Goal: Task Accomplishment & Management: Complete application form

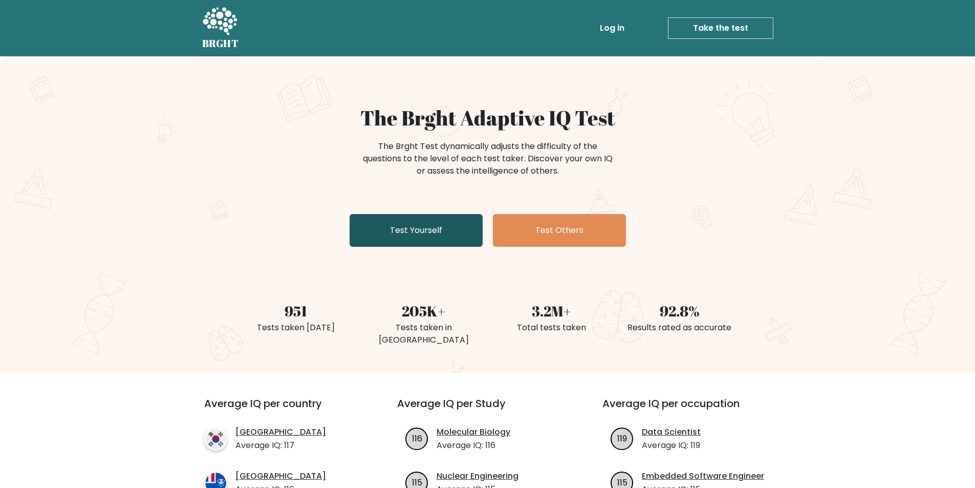
click at [430, 237] on link "Test Yourself" at bounding box center [416, 230] width 133 height 33
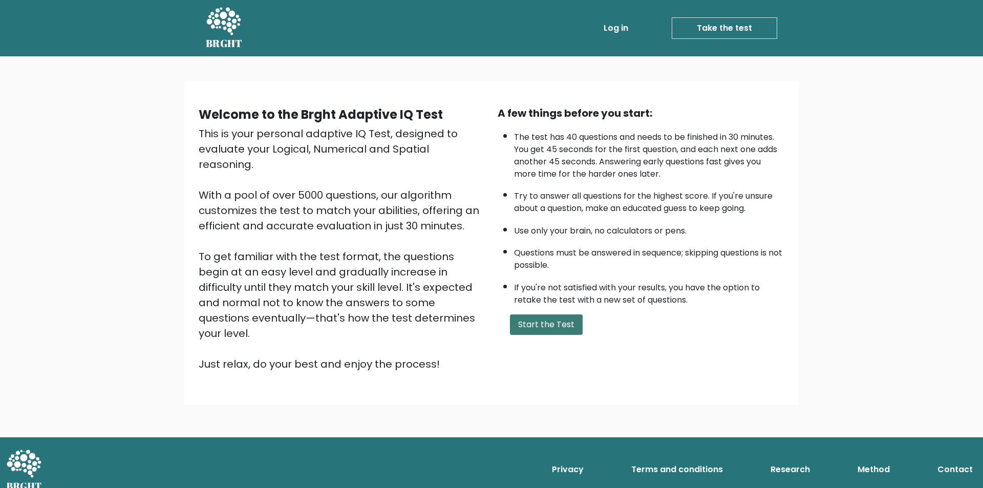
click at [526, 326] on button "Start the Test" at bounding box center [546, 324] width 73 height 20
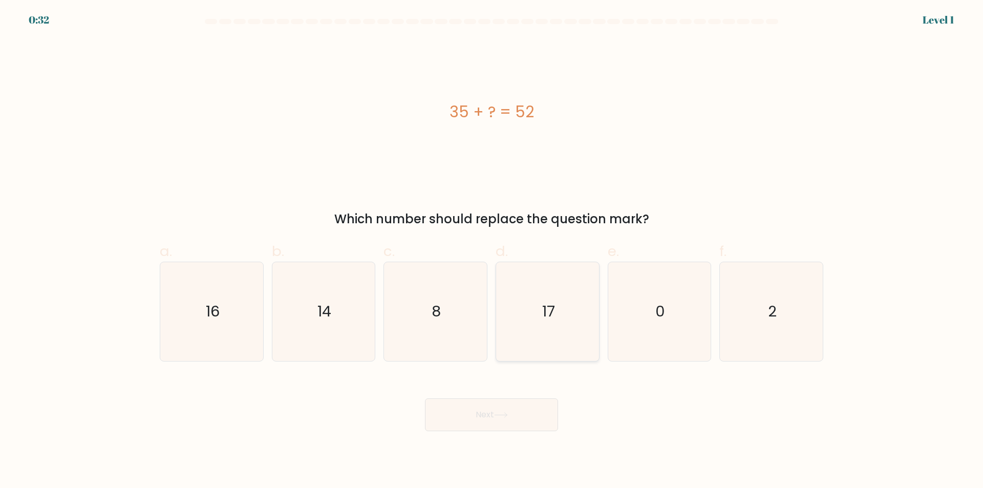
click at [527, 326] on icon "17" at bounding box center [547, 311] width 99 height 99
click at [492, 251] on input "d. 17" at bounding box center [492, 247] width 1 height 7
radio input "true"
click at [488, 419] on button "Next" at bounding box center [491, 414] width 133 height 33
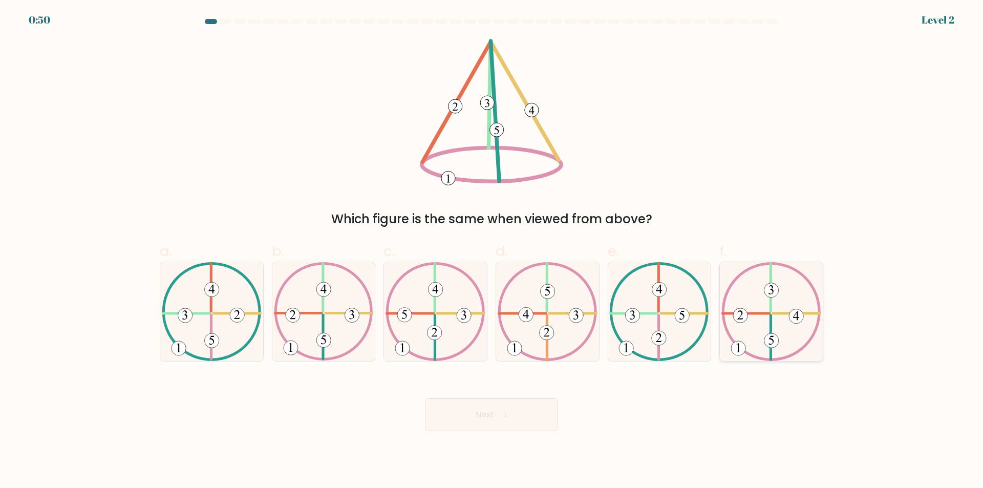
click at [780, 353] on icon at bounding box center [772, 311] width 100 height 99
click at [492, 251] on input "f." at bounding box center [492, 247] width 1 height 7
radio input "true"
click at [517, 417] on button "Next" at bounding box center [491, 414] width 133 height 33
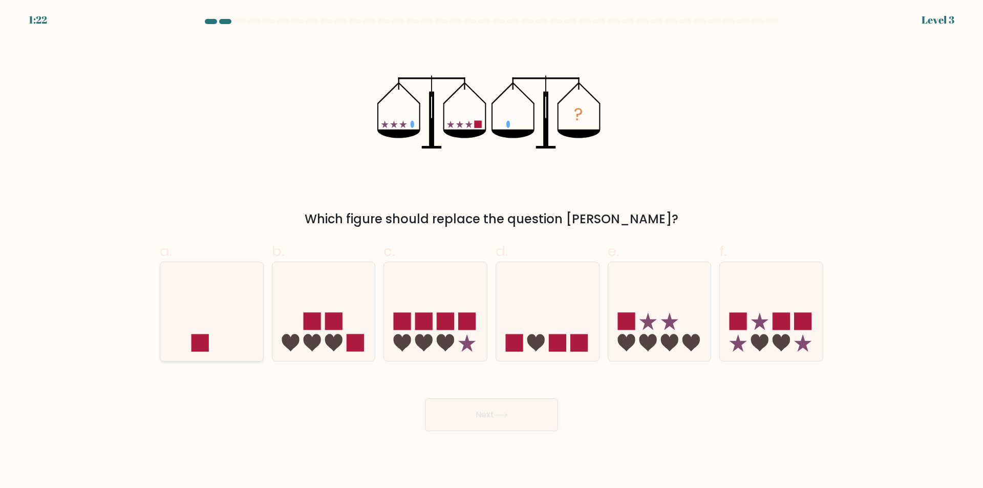
click at [180, 341] on icon at bounding box center [211, 311] width 103 height 85
click at [492, 251] on input "a." at bounding box center [492, 247] width 1 height 7
radio input "true"
click at [474, 421] on button "Next" at bounding box center [491, 414] width 133 height 33
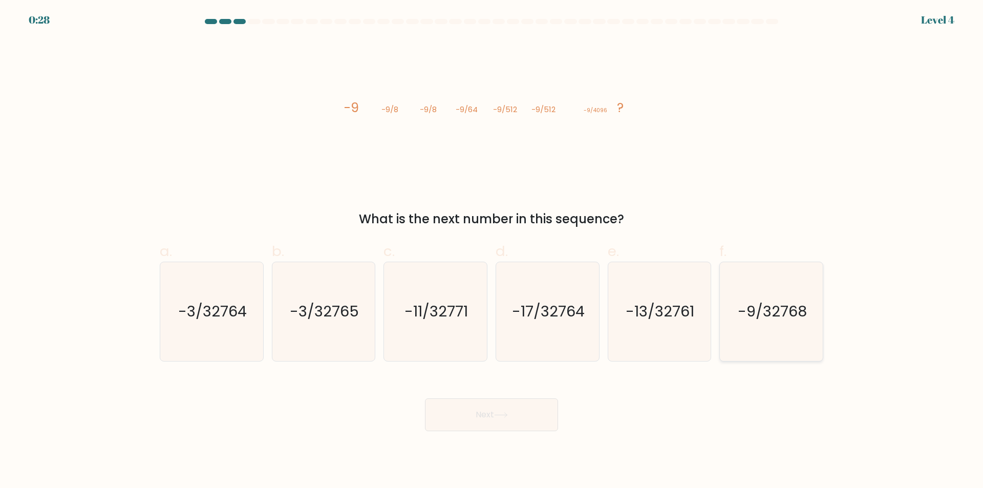
click at [760, 312] on text "-9/32768" at bounding box center [772, 312] width 69 height 20
click at [492, 251] on input "f. -9/32768" at bounding box center [492, 247] width 1 height 7
radio input "true"
click at [511, 415] on button "Next" at bounding box center [491, 414] width 133 height 33
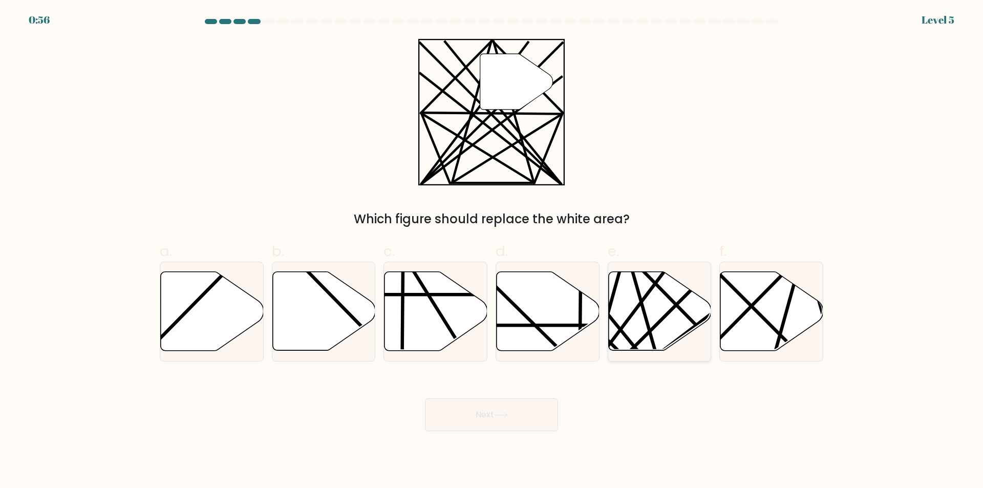
click at [648, 288] on icon at bounding box center [659, 311] width 103 height 79
click at [492, 251] on input "e." at bounding box center [492, 247] width 1 height 7
radio input "true"
click at [483, 418] on button "Next" at bounding box center [491, 414] width 133 height 33
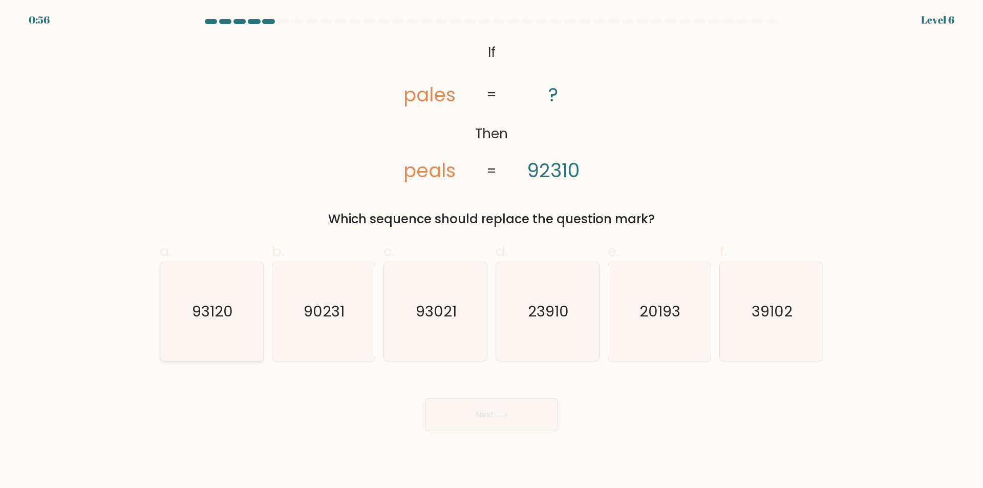
click at [205, 326] on icon "93120" at bounding box center [211, 311] width 99 height 99
click at [492, 251] on input "a. 93120" at bounding box center [492, 247] width 1 height 7
radio input "true"
click at [493, 410] on button "Next" at bounding box center [491, 414] width 133 height 33
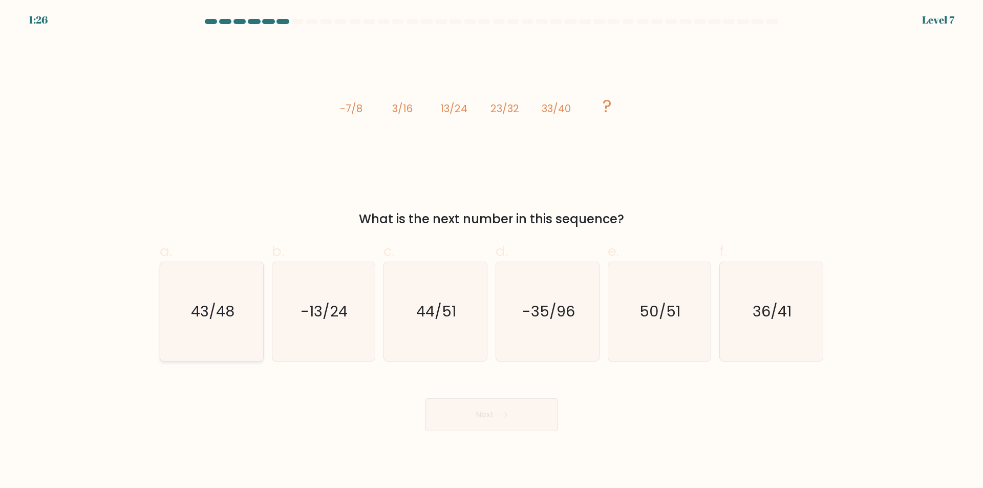
click at [212, 328] on icon "43/48" at bounding box center [211, 311] width 99 height 99
click at [492, 251] on input "a. 43/48" at bounding box center [492, 247] width 1 height 7
radio input "true"
click at [484, 426] on button "Next" at bounding box center [491, 414] width 133 height 33
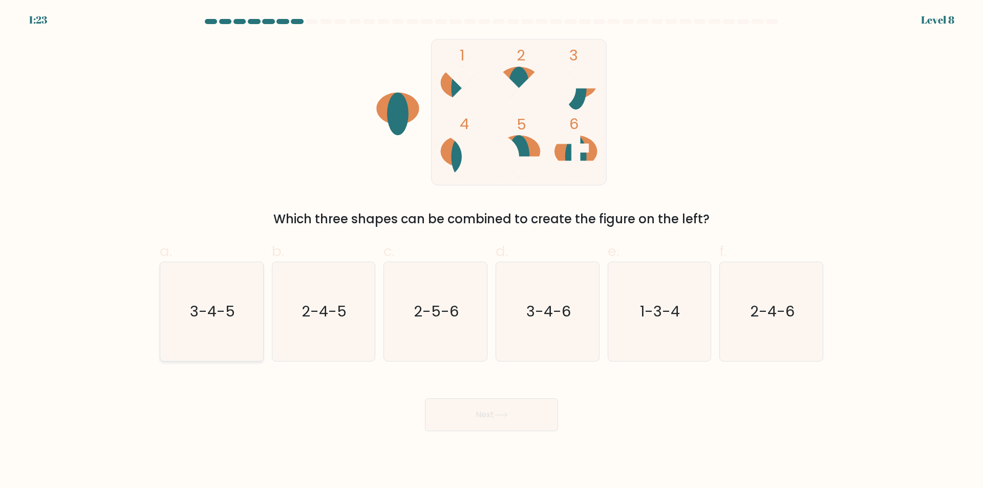
click at [209, 327] on icon "3-4-5" at bounding box center [211, 311] width 99 height 99
click at [492, 251] on input "a. 3-4-5" at bounding box center [492, 247] width 1 height 7
radio input "true"
click at [505, 418] on button "Next" at bounding box center [491, 414] width 133 height 33
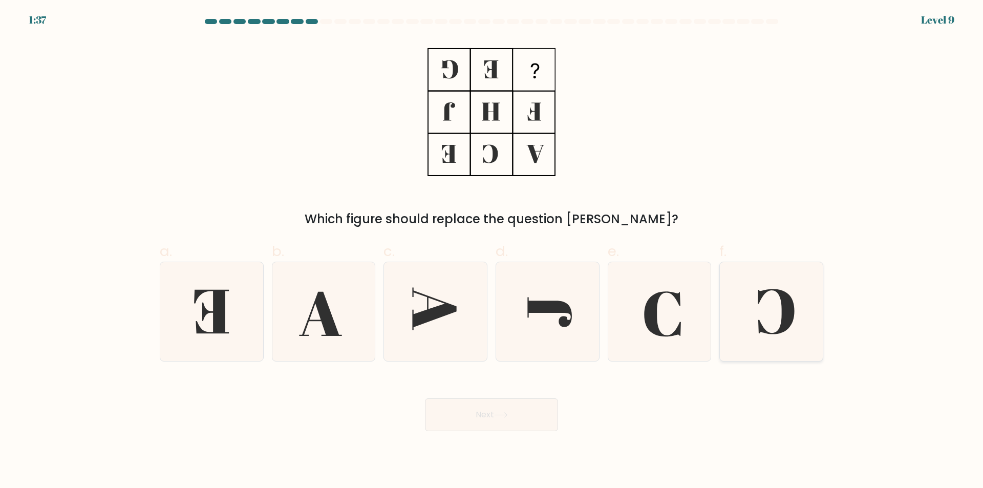
click at [754, 333] on icon at bounding box center [771, 311] width 99 height 99
click at [492, 251] on input "f." at bounding box center [492, 247] width 1 height 7
radio input "true"
click at [522, 422] on button "Next" at bounding box center [491, 414] width 133 height 33
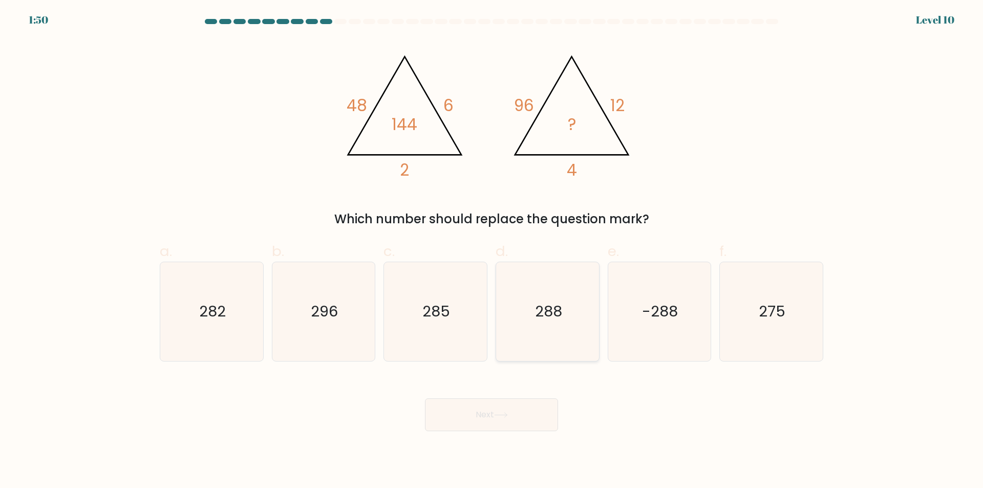
click at [551, 323] on icon "288" at bounding box center [547, 311] width 99 height 99
click at [492, 251] on input "d. 288" at bounding box center [492, 247] width 1 height 7
radio input "true"
click at [547, 419] on button "Next" at bounding box center [491, 414] width 133 height 33
click at [507, 427] on button "Next" at bounding box center [491, 414] width 133 height 33
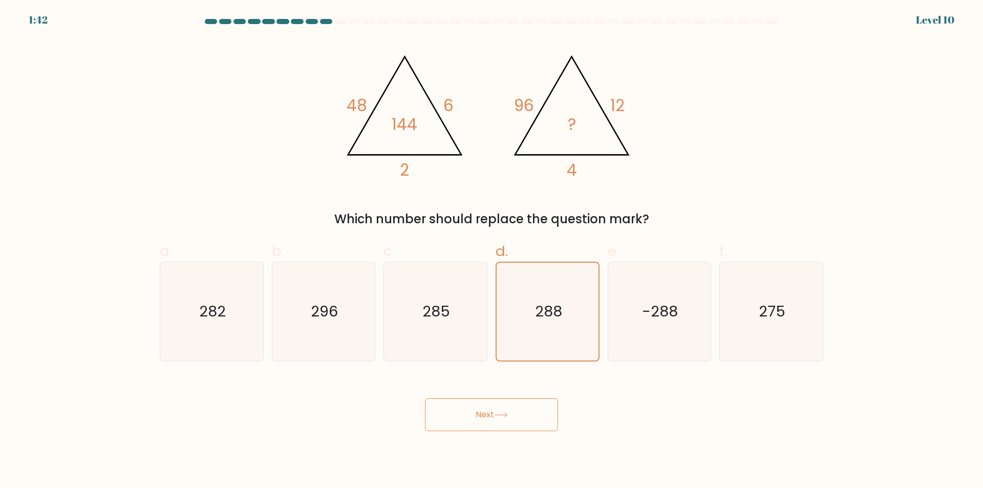
click at [493, 413] on button "Next" at bounding box center [491, 414] width 133 height 33
click at [544, 324] on icon "288" at bounding box center [548, 312] width 98 height 98
click at [492, 251] on input "d. 288" at bounding box center [492, 247] width 1 height 7
click at [458, 321] on icon "285" at bounding box center [435, 311] width 99 height 99
click at [492, 251] on input "c. 285" at bounding box center [492, 247] width 1 height 7
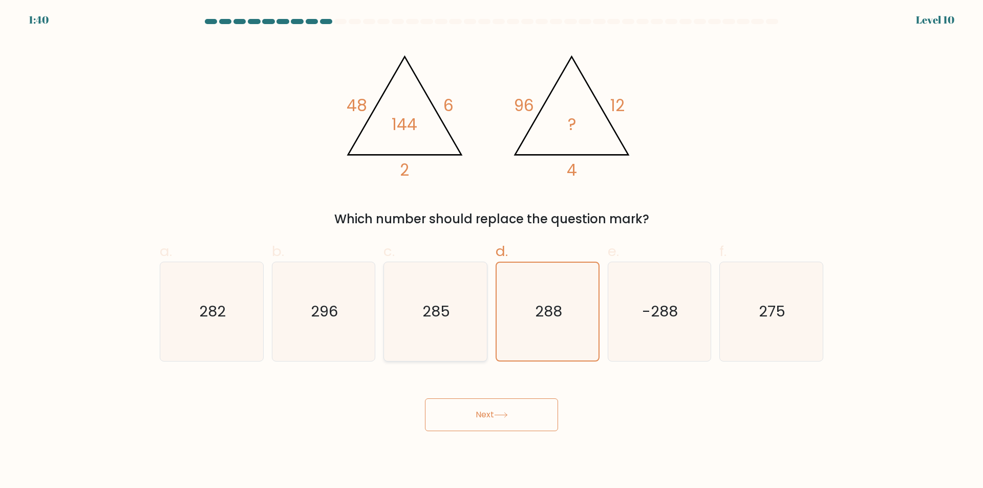
radio input "true"
click at [530, 321] on icon "288" at bounding box center [547, 311] width 99 height 99
click at [492, 251] on input "d. 288" at bounding box center [492, 247] width 1 height 7
radio input "true"
click at [481, 413] on button "Next" at bounding box center [491, 414] width 133 height 33
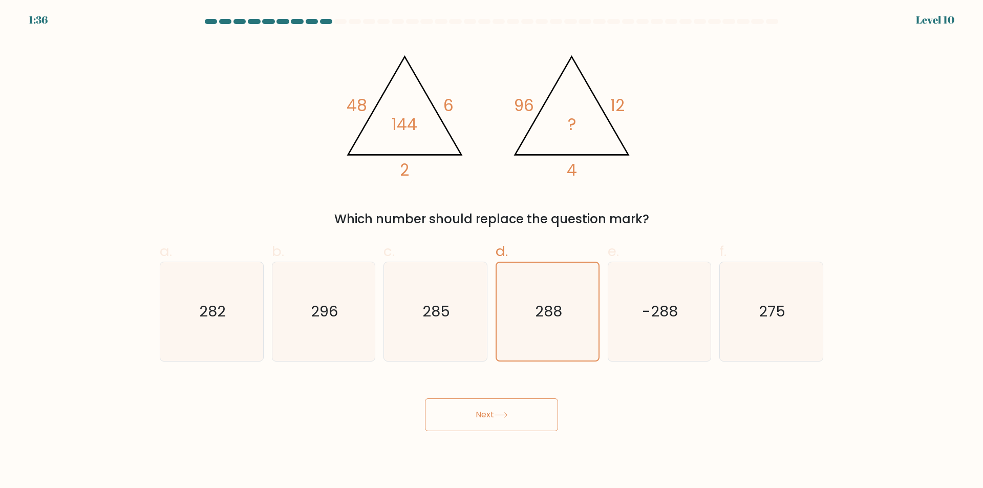
click at [718, 160] on div "@import url('https://fonts.googleapis.com/css?family=Abril+Fatface:400,100,100i…" at bounding box center [492, 133] width 676 height 189
click at [492, 418] on button "Next" at bounding box center [491, 414] width 133 height 33
click at [481, 413] on button "Next" at bounding box center [491, 414] width 133 height 33
click at [489, 414] on button "Next" at bounding box center [491, 414] width 133 height 33
click at [425, 398] on button "Next" at bounding box center [491, 414] width 133 height 33
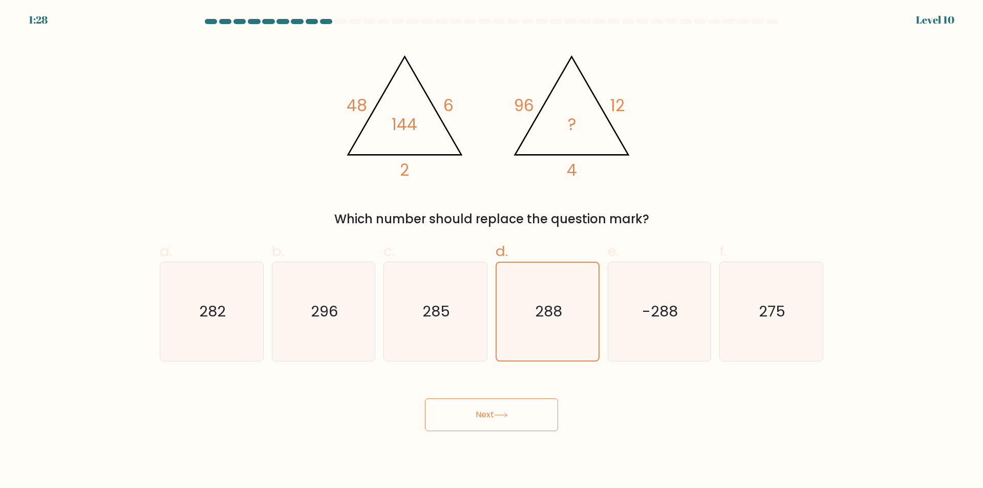
click at [781, 176] on div "@import url('https://fonts.googleapis.com/css?family=Abril+Fatface:400,100,100i…" at bounding box center [492, 133] width 676 height 189
click at [433, 335] on icon "285" at bounding box center [435, 311] width 99 height 99
click at [492, 251] on input "c. 285" at bounding box center [492, 247] width 1 height 7
radio input "true"
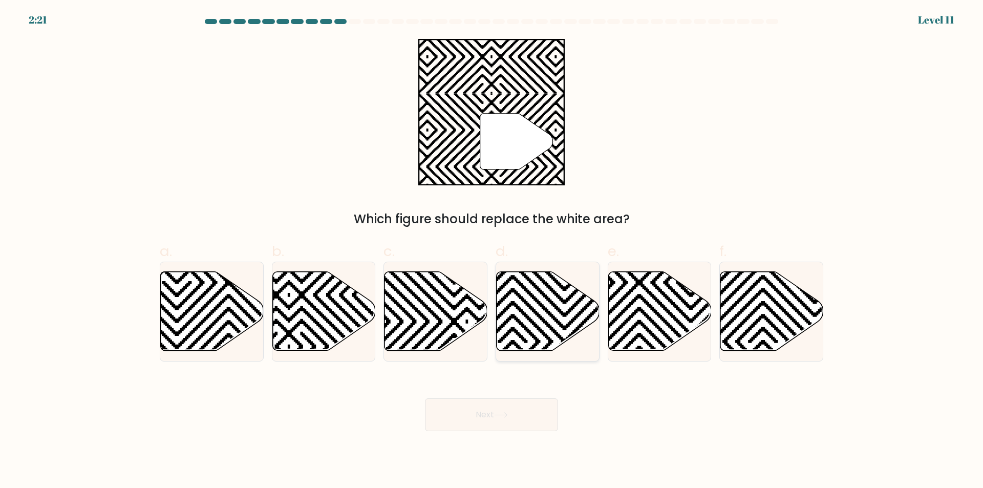
click at [540, 317] on icon at bounding box center [512, 354] width 207 height 207
click at [492, 251] on input "d." at bounding box center [492, 247] width 1 height 7
radio input "true"
click at [462, 417] on button "Next" at bounding box center [491, 414] width 133 height 33
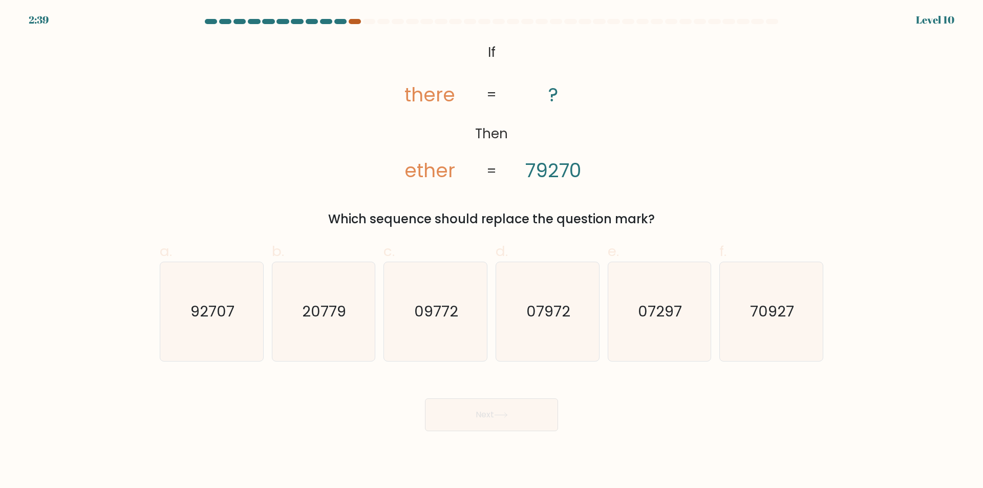
click at [354, 22] on div at bounding box center [355, 21] width 12 height 5
click at [188, 309] on icon "92707" at bounding box center [211, 311] width 99 height 99
click at [492, 251] on input "a. 92707" at bounding box center [492, 247] width 1 height 7
radio input "true"
click at [518, 418] on button "Next" at bounding box center [491, 414] width 133 height 33
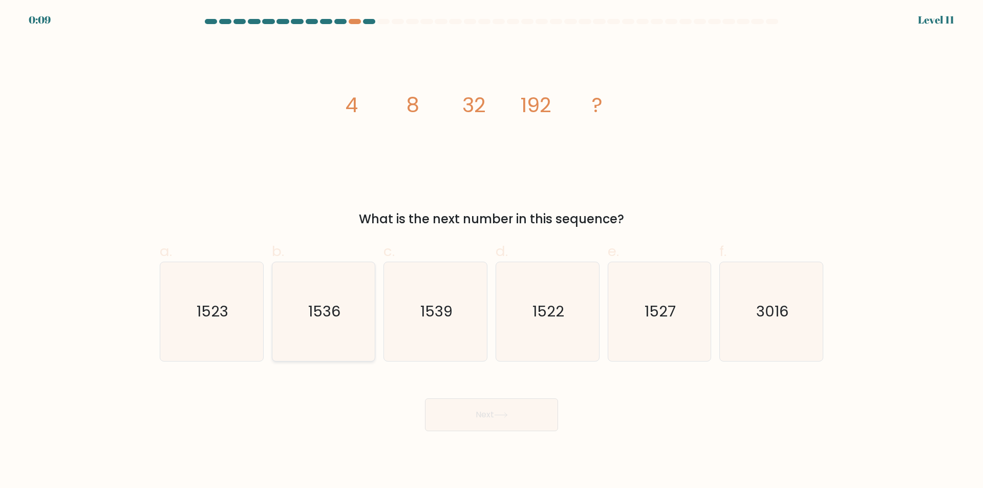
click at [314, 334] on icon "1536" at bounding box center [323, 311] width 99 height 99
click at [492, 251] on input "b. 1536" at bounding box center [492, 247] width 1 height 7
radio input "true"
click at [479, 418] on button "Next" at bounding box center [491, 414] width 133 height 33
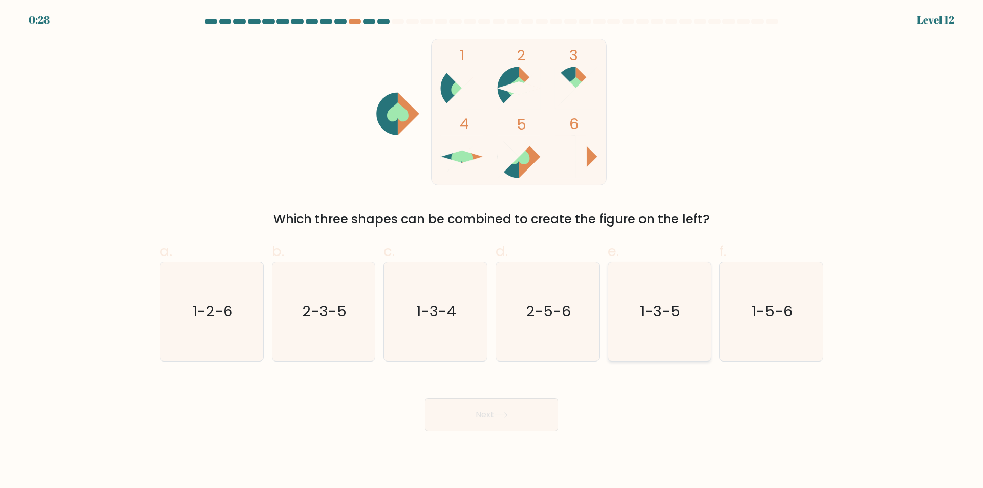
click at [669, 325] on icon "1-3-5" at bounding box center [659, 311] width 99 height 99
click at [492, 251] on input "e. 1-3-5" at bounding box center [492, 247] width 1 height 7
radio input "true"
click at [517, 418] on button "Next" at bounding box center [491, 414] width 133 height 33
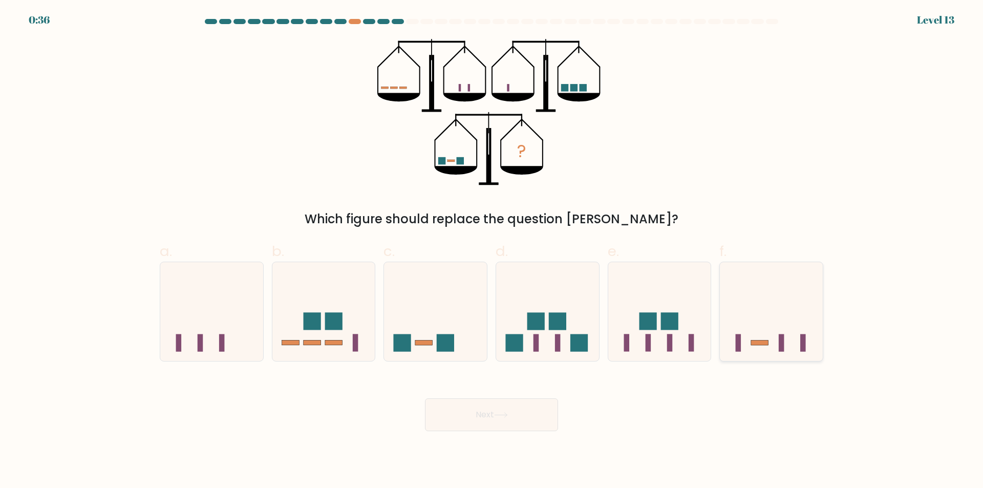
click at [761, 337] on icon at bounding box center [771, 311] width 103 height 85
click at [492, 251] on input "f." at bounding box center [492, 247] width 1 height 7
radio input "true"
click at [459, 413] on button "Next" at bounding box center [491, 414] width 133 height 33
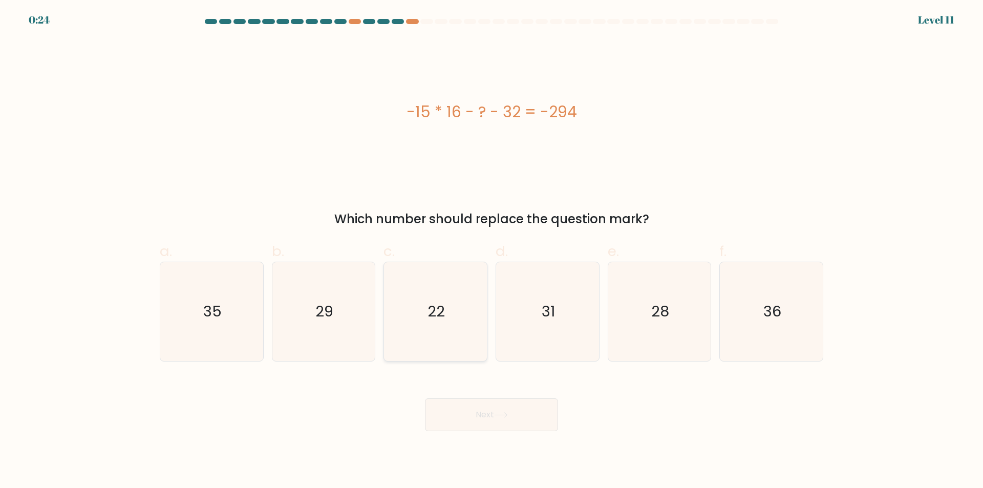
click at [443, 325] on icon "22" at bounding box center [435, 311] width 99 height 99
click at [492, 251] on input "c. 22" at bounding box center [492, 247] width 1 height 7
radio input "true"
click at [504, 420] on button "Next" at bounding box center [491, 414] width 133 height 33
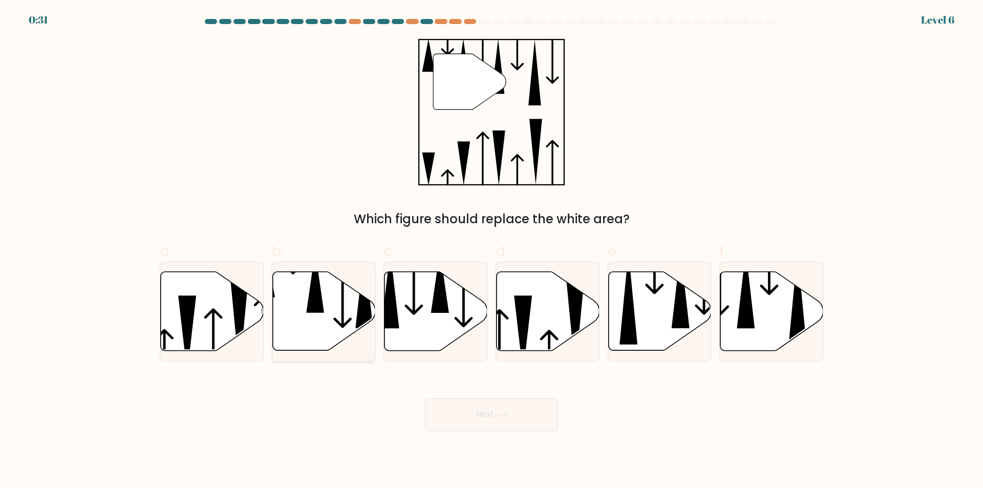
click at [299, 301] on icon at bounding box center [323, 311] width 103 height 79
click at [492, 251] on input "b." at bounding box center [492, 247] width 1 height 7
radio input "true"
click at [516, 414] on button "Next" at bounding box center [491, 414] width 133 height 33
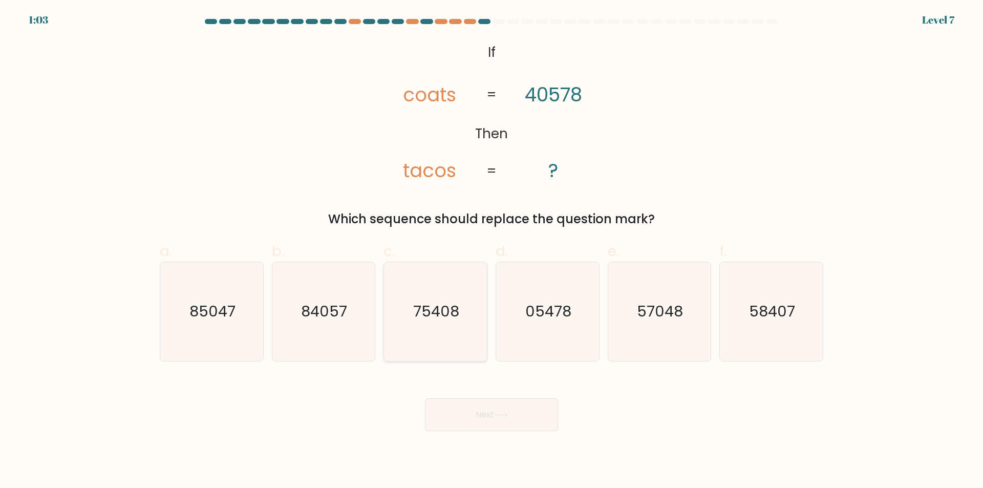
click at [446, 297] on icon "75408" at bounding box center [435, 311] width 99 height 99
click at [492, 251] on input "c. 75408" at bounding box center [492, 247] width 1 height 7
radio input "true"
click at [487, 423] on button "Next" at bounding box center [491, 414] width 133 height 33
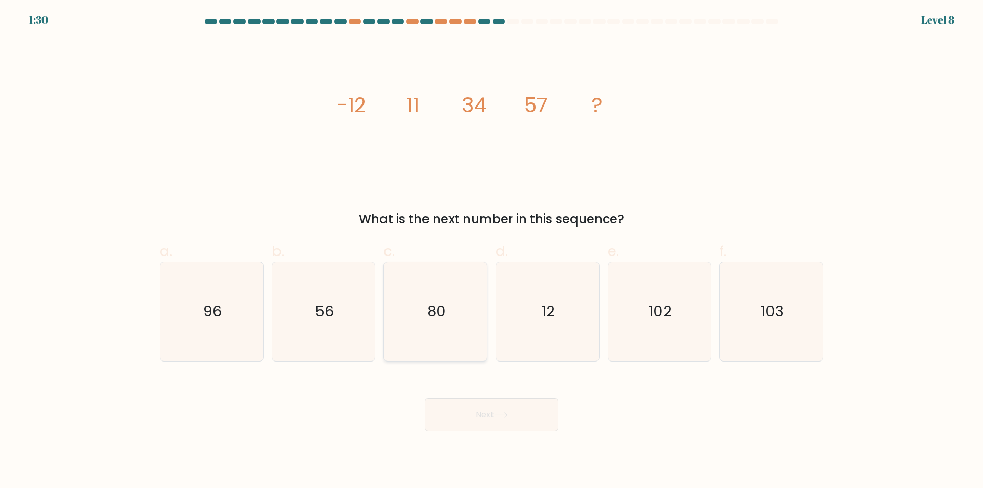
click at [437, 292] on icon "80" at bounding box center [435, 311] width 99 height 99
click at [492, 251] on input "c. 80" at bounding box center [492, 247] width 1 height 7
radio input "true"
click at [484, 416] on button "Next" at bounding box center [491, 414] width 133 height 33
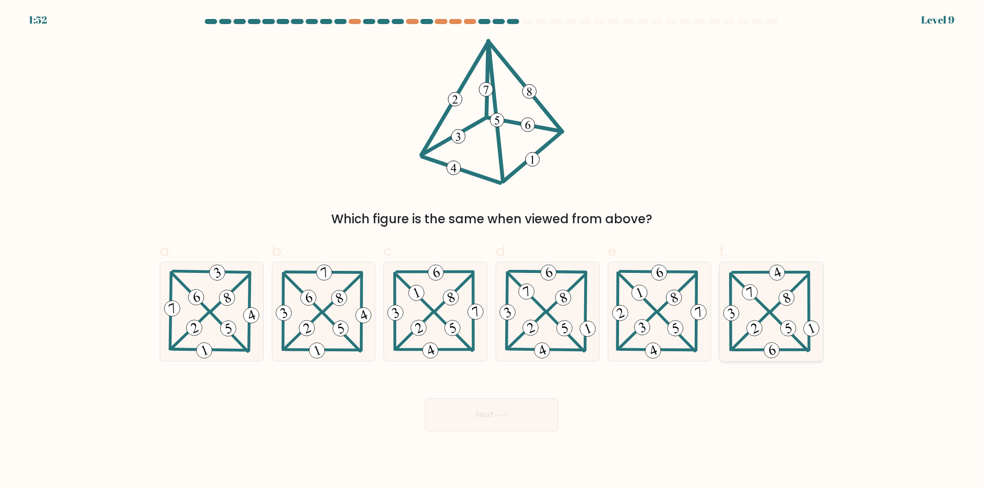
click at [799, 333] on icon at bounding box center [771, 311] width 101 height 99
click at [492, 251] on input "f." at bounding box center [492, 247] width 1 height 7
radio input "true"
click at [478, 426] on button "Next" at bounding box center [491, 414] width 133 height 33
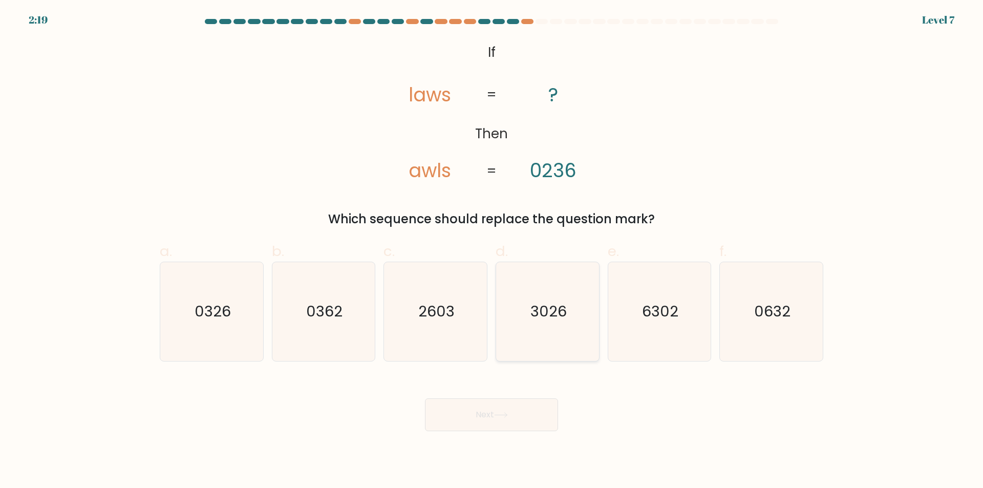
click at [556, 316] on text "3026" at bounding box center [549, 312] width 36 height 20
click at [492, 251] on input "d. 3026" at bounding box center [492, 247] width 1 height 7
radio input "true"
click at [505, 421] on button "Next" at bounding box center [491, 414] width 133 height 33
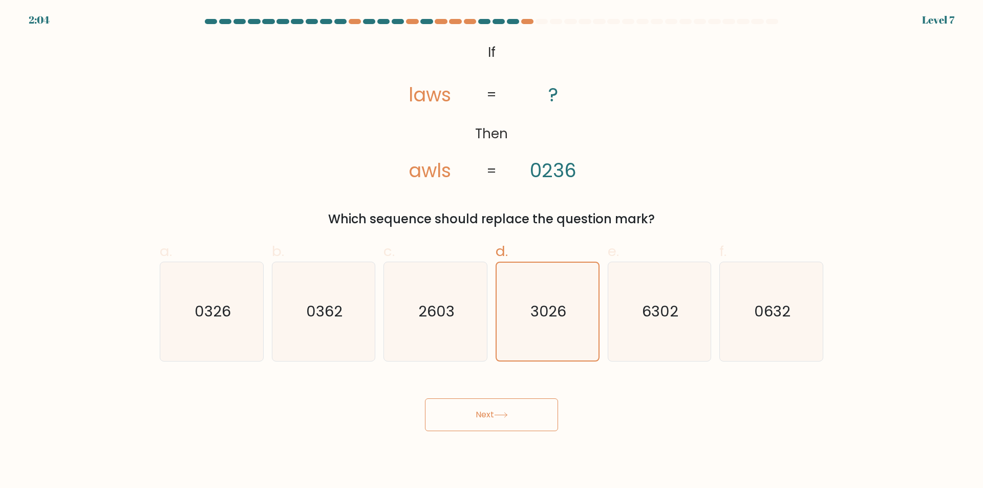
click at [266, 182] on div "@import url('https://fonts.googleapis.com/css?family=Abril+Fatface:400,100,100i…" at bounding box center [492, 133] width 676 height 189
click at [434, 319] on text "2603" at bounding box center [436, 312] width 36 height 20
click at [492, 251] on input "c. 2603" at bounding box center [492, 247] width 1 height 7
radio input "true"
click at [518, 316] on icon "3026" at bounding box center [547, 311] width 99 height 99
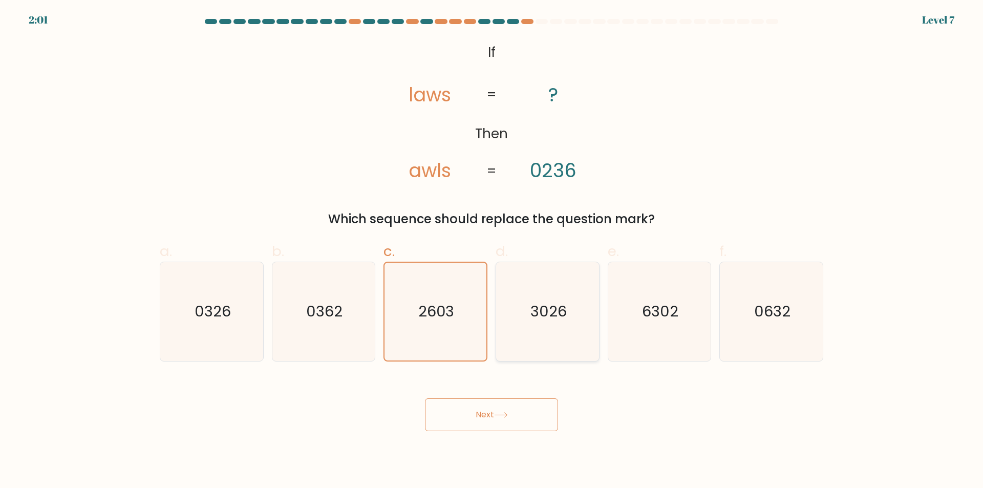
click at [492, 251] on input "d. 3026" at bounding box center [492, 247] width 1 height 7
radio input "true"
click at [484, 415] on button "Next" at bounding box center [491, 414] width 133 height 33
click at [500, 407] on button "Next" at bounding box center [491, 414] width 133 height 33
click at [515, 422] on button "Next" at bounding box center [491, 414] width 133 height 33
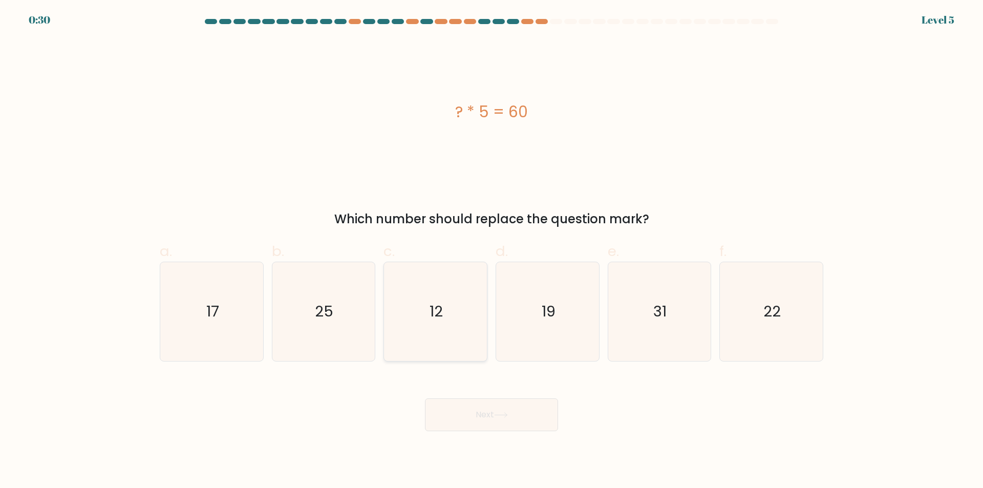
click at [447, 337] on icon "12" at bounding box center [435, 311] width 99 height 99
click at [492, 251] on input "c. 12" at bounding box center [492, 247] width 1 height 7
radio input "true"
click at [495, 416] on button "Next" at bounding box center [491, 414] width 133 height 33
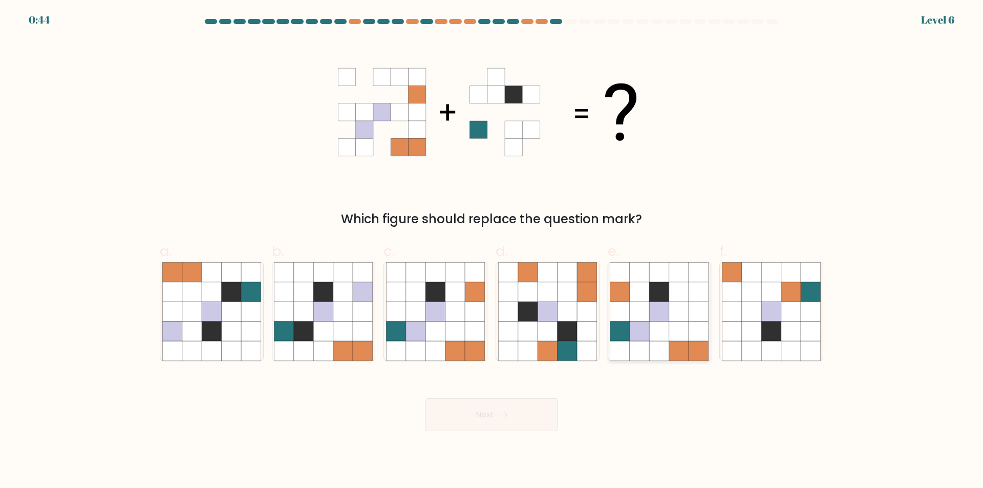
click at [656, 321] on icon at bounding box center [659, 311] width 19 height 19
click at [492, 251] on input "e." at bounding box center [492, 247] width 1 height 7
radio input "true"
click at [541, 416] on button "Next" at bounding box center [491, 414] width 133 height 33
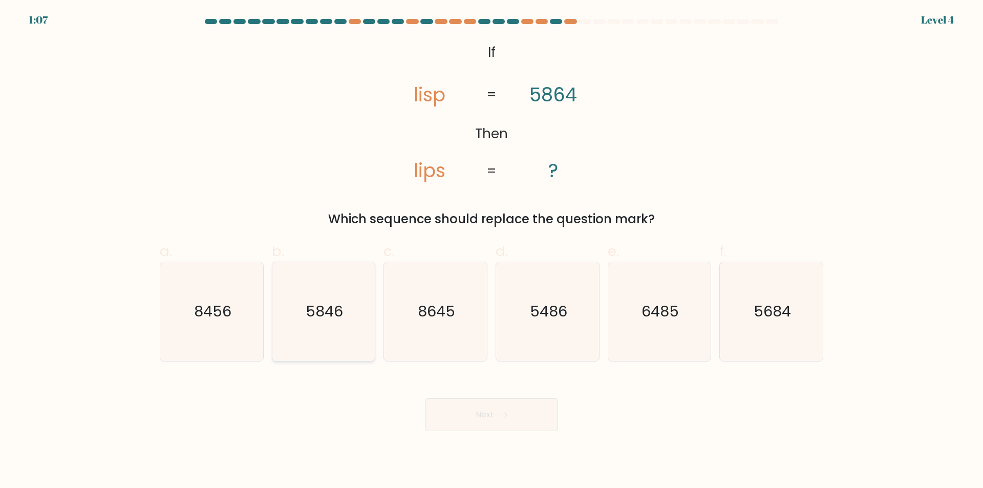
click at [322, 316] on text "5846" at bounding box center [324, 312] width 37 height 20
click at [492, 251] on input "b. 5846" at bounding box center [492, 247] width 1 height 7
radio input "true"
click at [498, 408] on button "Next" at bounding box center [491, 414] width 133 height 33
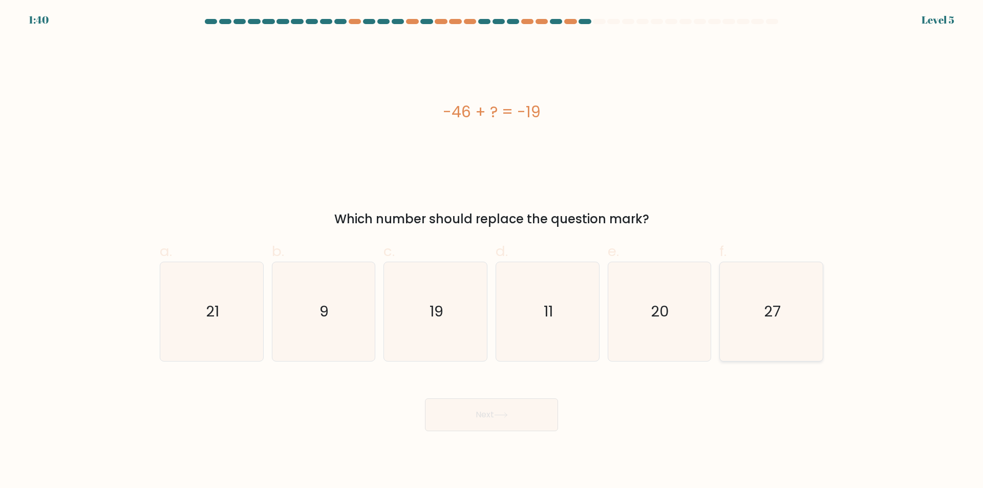
click at [748, 323] on icon "27" at bounding box center [771, 311] width 99 height 99
click at [492, 251] on input "f. 27" at bounding box center [492, 247] width 1 height 7
radio input "true"
click at [491, 415] on button "Next" at bounding box center [491, 414] width 133 height 33
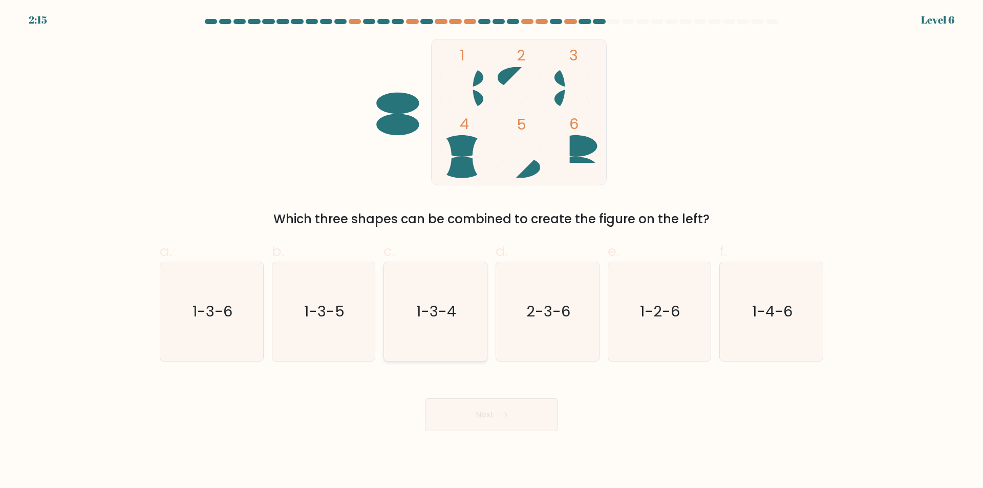
click at [419, 299] on icon "1-3-4" at bounding box center [435, 311] width 99 height 99
click at [492, 251] on input "c. 1-3-4" at bounding box center [492, 247] width 1 height 7
radio input "true"
click at [452, 408] on button "Next" at bounding box center [491, 414] width 133 height 33
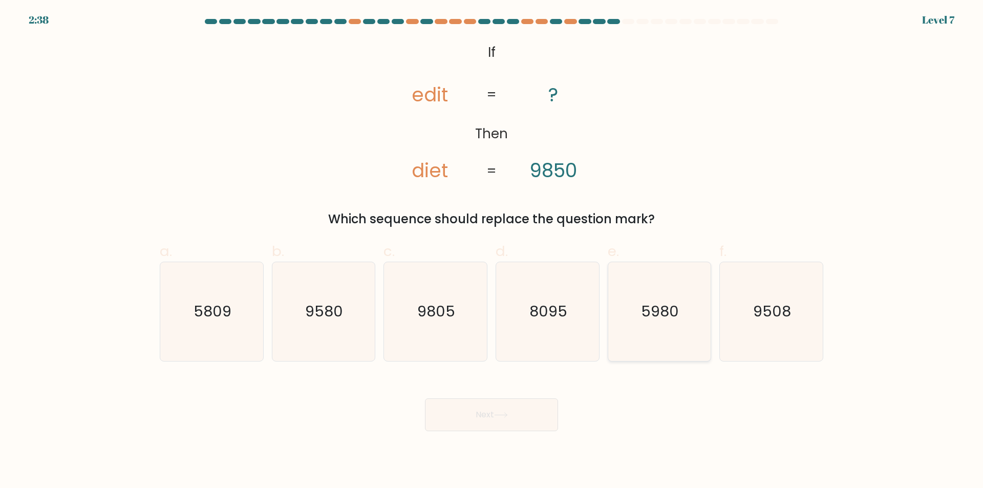
click at [680, 314] on icon "5980" at bounding box center [659, 311] width 99 height 99
click at [492, 251] on input "e. 5980" at bounding box center [492, 247] width 1 height 7
radio input "true"
click at [470, 410] on button "Next" at bounding box center [491, 414] width 133 height 33
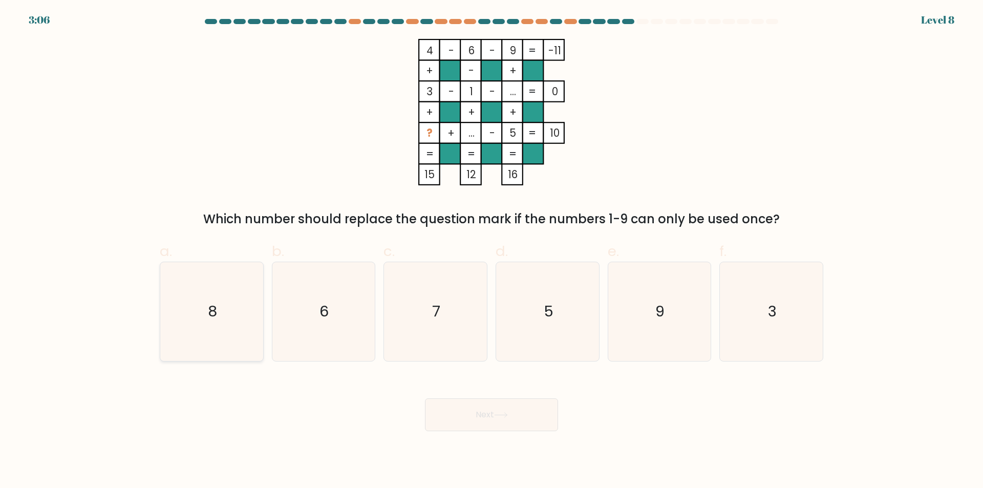
click at [202, 326] on icon "8" at bounding box center [211, 311] width 99 height 99
click at [492, 251] on input "a. 8" at bounding box center [492, 247] width 1 height 7
radio input "true"
click at [497, 417] on icon at bounding box center [501, 415] width 14 height 6
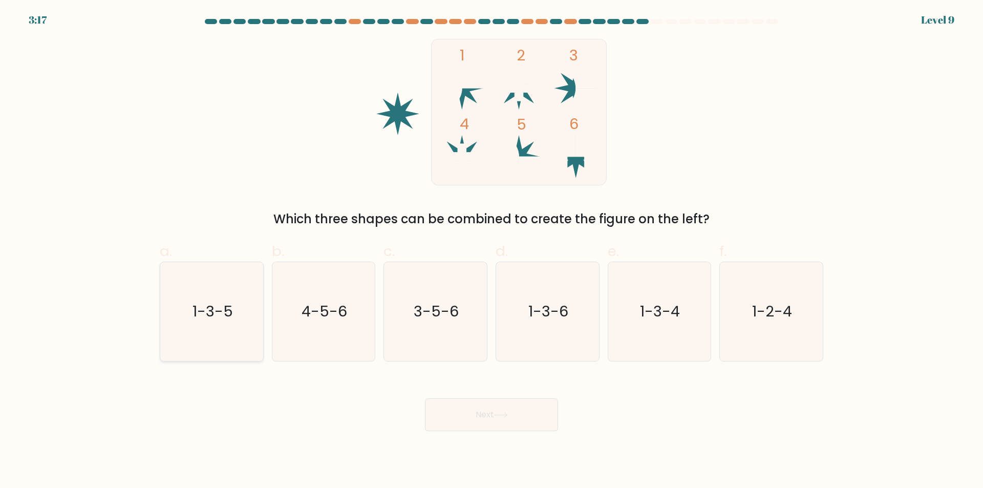
click at [245, 316] on icon "1-3-5" at bounding box center [211, 311] width 99 height 99
click at [492, 251] on input "a. 1-3-5" at bounding box center [492, 247] width 1 height 7
radio input "true"
click at [505, 427] on button "Next" at bounding box center [491, 414] width 133 height 33
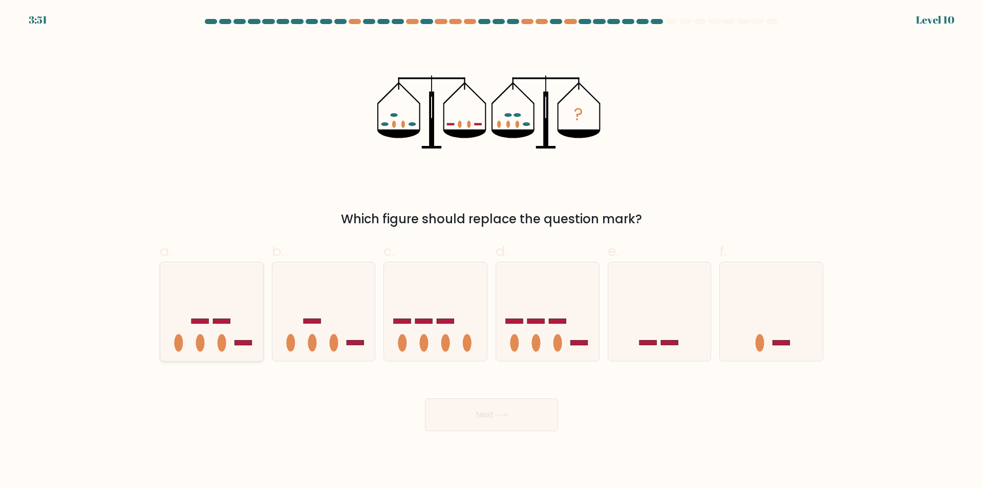
click at [223, 342] on ellipse at bounding box center [222, 342] width 9 height 17
click at [492, 251] on input "a." at bounding box center [492, 247] width 1 height 7
radio input "true"
click at [506, 419] on button "Next" at bounding box center [491, 414] width 133 height 33
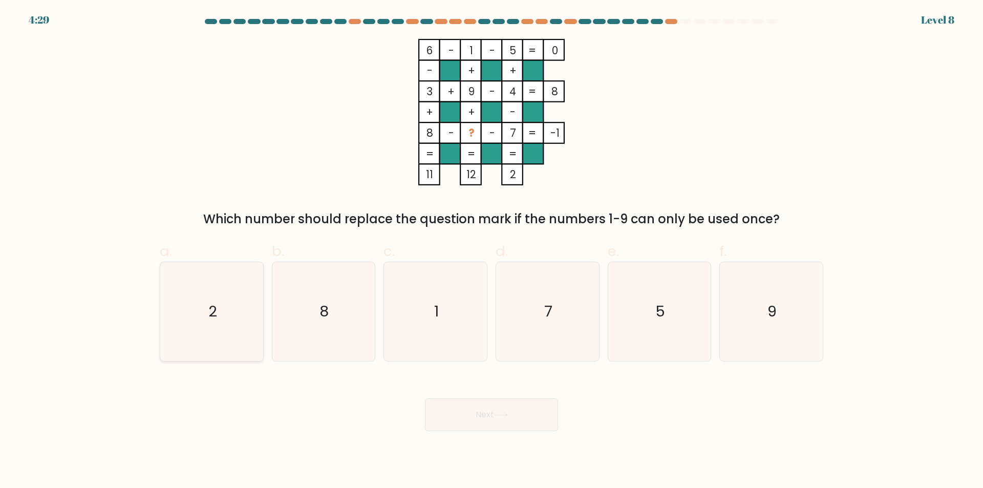
click at [251, 324] on icon "2" at bounding box center [211, 311] width 99 height 99
click at [492, 251] on input "a. 2" at bounding box center [492, 247] width 1 height 7
radio input "true"
click at [468, 417] on button "Next" at bounding box center [491, 414] width 133 height 33
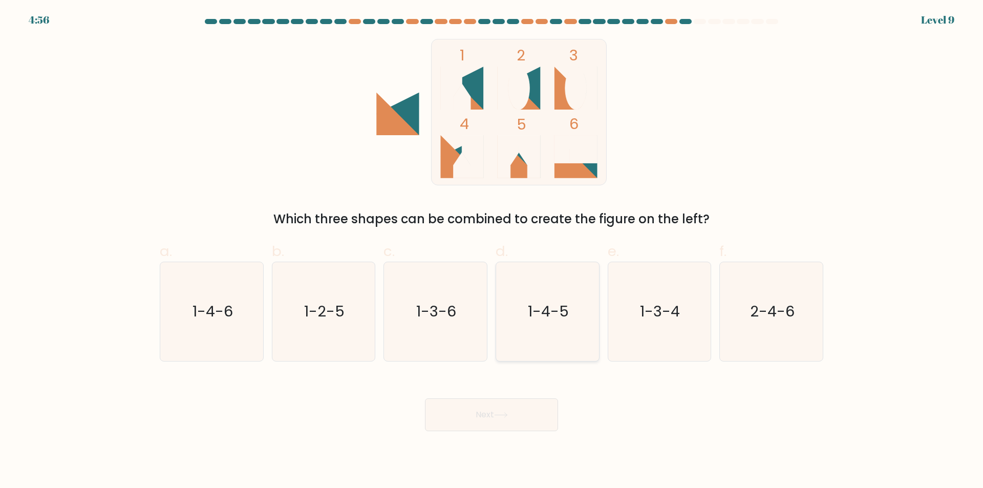
click at [525, 315] on icon "1-4-5" at bounding box center [547, 311] width 99 height 99
click at [492, 251] on input "d. 1-4-5" at bounding box center [492, 247] width 1 height 7
radio input "true"
click at [527, 416] on button "Next" at bounding box center [491, 414] width 133 height 33
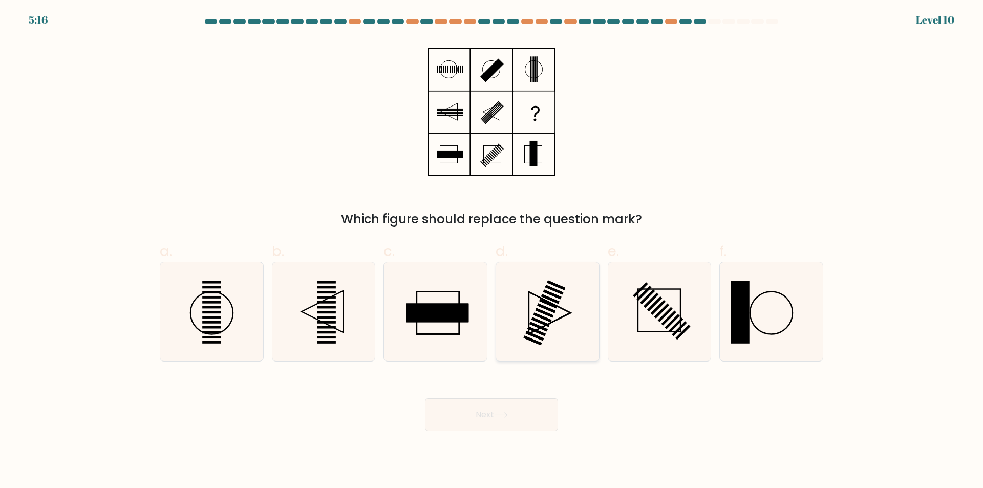
click at [548, 331] on icon at bounding box center [547, 311] width 99 height 99
click at [492, 251] on input "d." at bounding box center [492, 247] width 1 height 7
radio input "true"
click at [323, 342] on rect at bounding box center [326, 342] width 19 height 3
click at [492, 251] on input "b." at bounding box center [492, 247] width 1 height 7
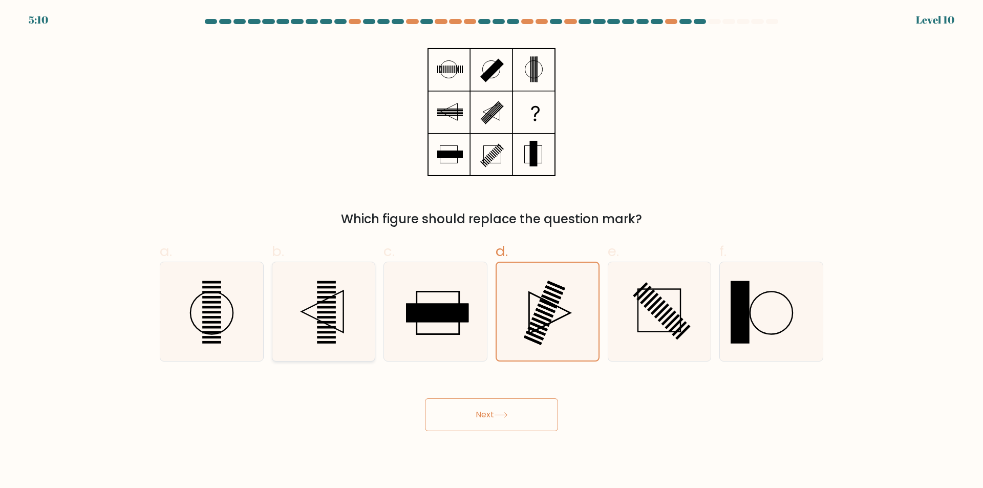
radio input "true"
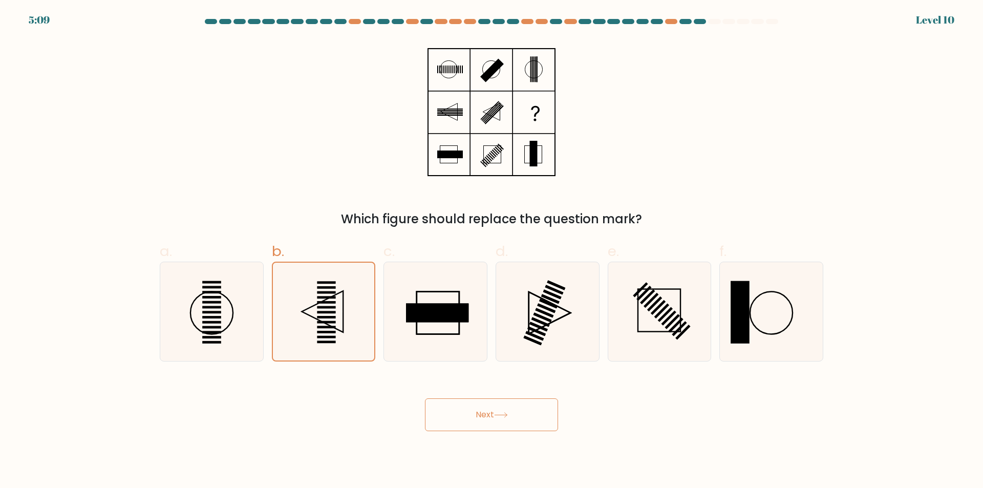
click at [507, 414] on icon at bounding box center [501, 415] width 14 height 6
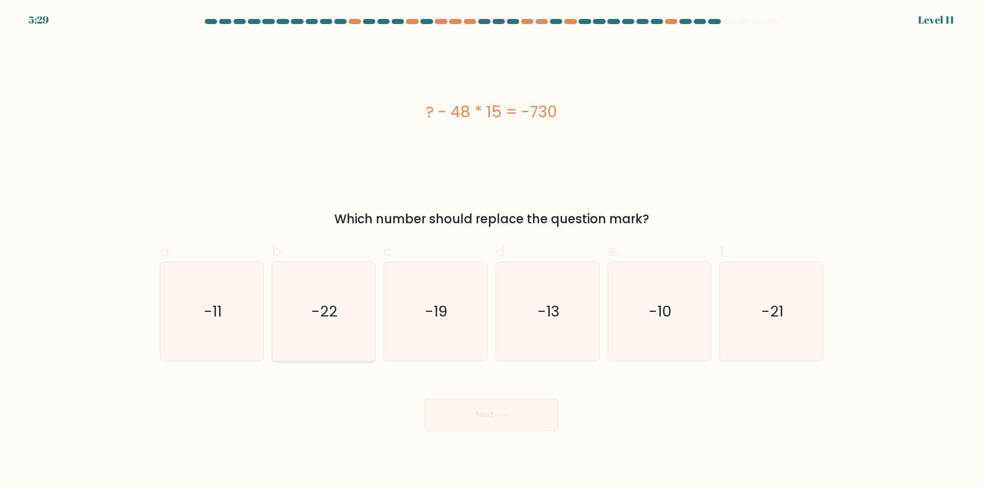
drag, startPoint x: 219, startPoint y: 329, endPoint x: 272, endPoint y: 343, distance: 55.4
click at [219, 329] on icon "-11" at bounding box center [211, 311] width 99 height 99
click at [492, 251] on input "a. -11" at bounding box center [492, 247] width 1 height 7
radio input "true"
click at [512, 425] on button "Next" at bounding box center [491, 414] width 133 height 33
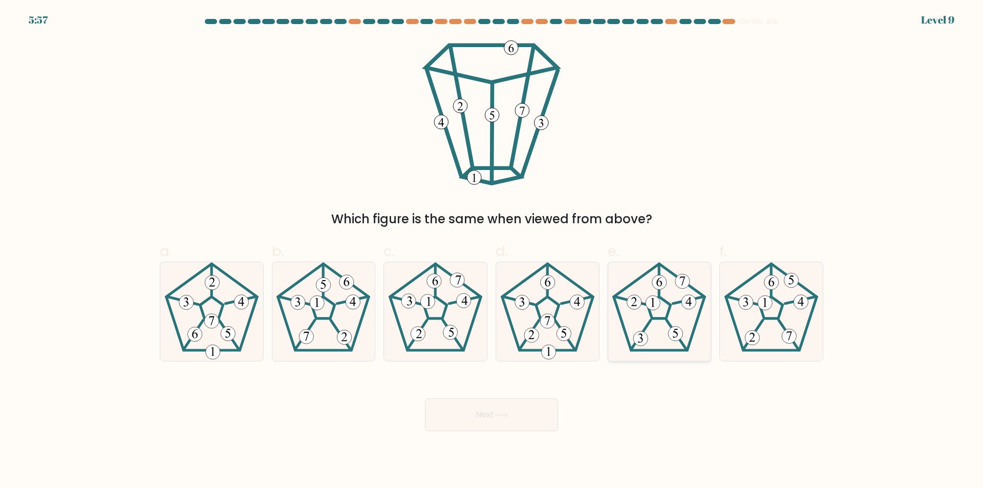
click at [663, 312] on icon at bounding box center [659, 311] width 99 height 99
click at [492, 251] on input "e." at bounding box center [492, 247] width 1 height 7
radio input "true"
click at [499, 421] on button "Next" at bounding box center [491, 414] width 133 height 33
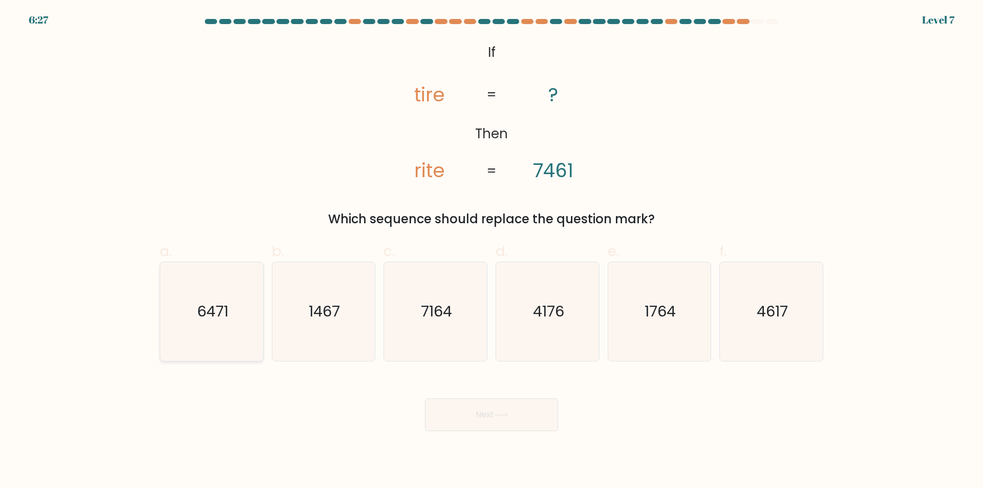
click at [221, 319] on text "6471" at bounding box center [212, 312] width 31 height 20
click at [492, 251] on input "a. 6471" at bounding box center [492, 247] width 1 height 7
radio input "true"
click at [506, 418] on icon at bounding box center [501, 415] width 14 height 6
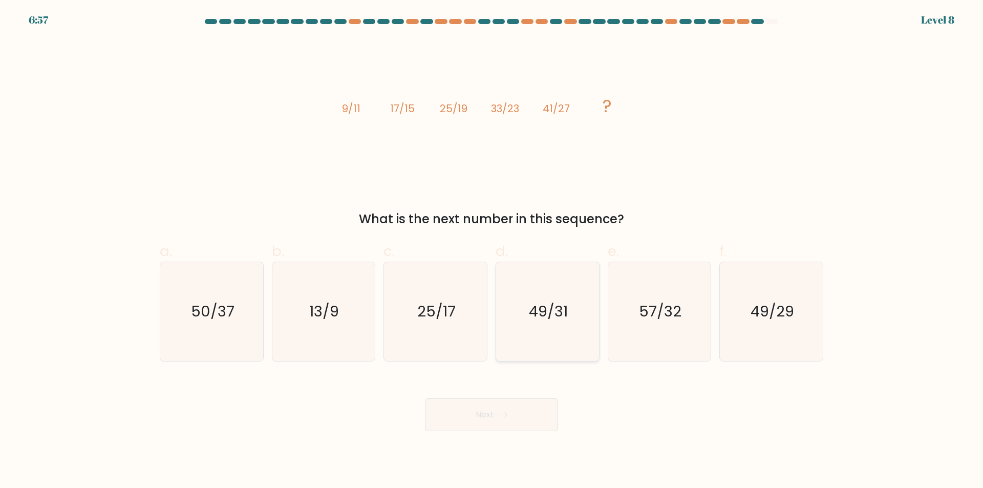
click at [593, 332] on icon "49/31" at bounding box center [547, 311] width 99 height 99
click at [492, 251] on input "d. 49/31" at bounding box center [492, 247] width 1 height 7
radio input "true"
click at [503, 411] on button "Next" at bounding box center [491, 414] width 133 height 33
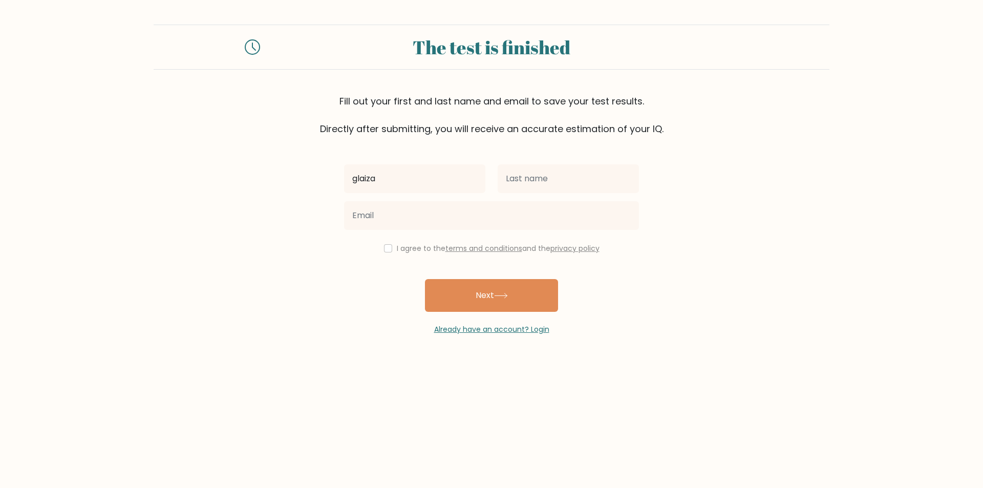
type input "glaiza"
type input "vercasion"
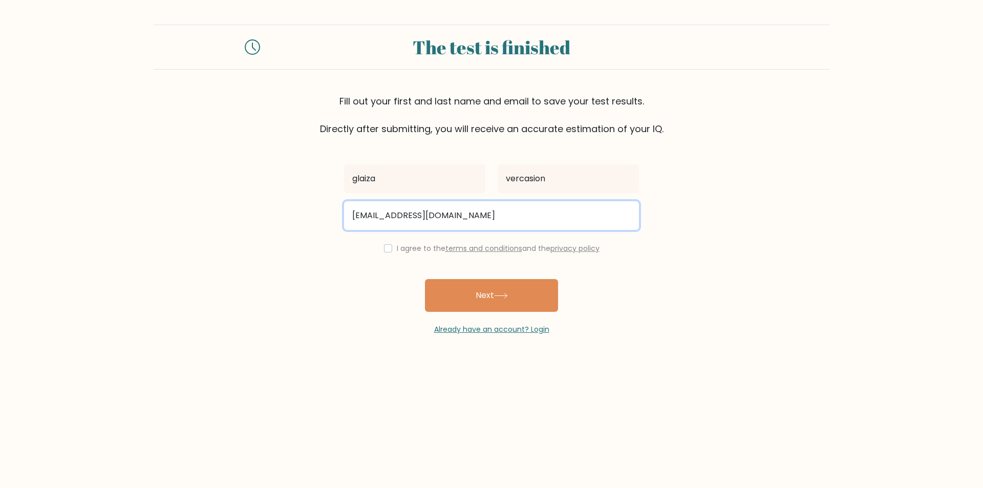
type input "[EMAIL_ADDRESS][DOMAIN_NAME]"
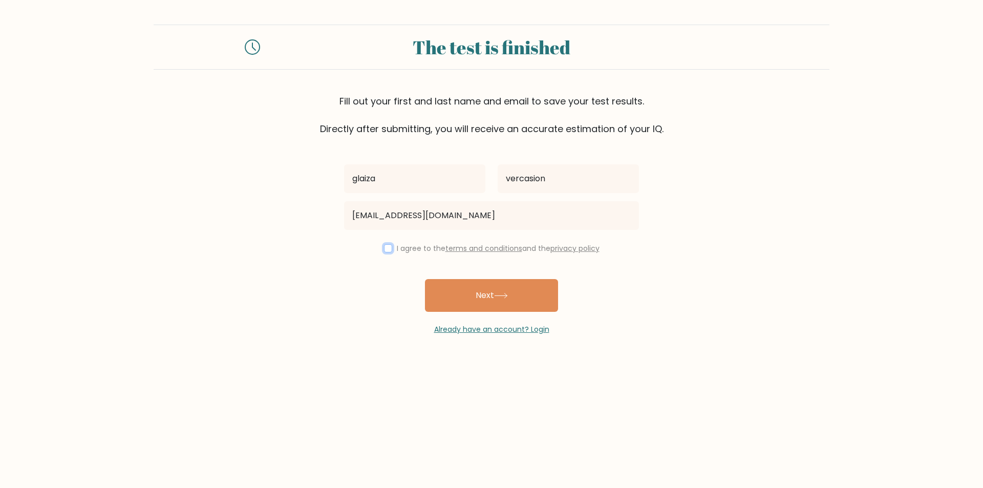
click at [384, 247] on input "checkbox" at bounding box center [388, 248] width 8 height 8
checkbox input "true"
click at [468, 302] on button "Next" at bounding box center [491, 295] width 133 height 33
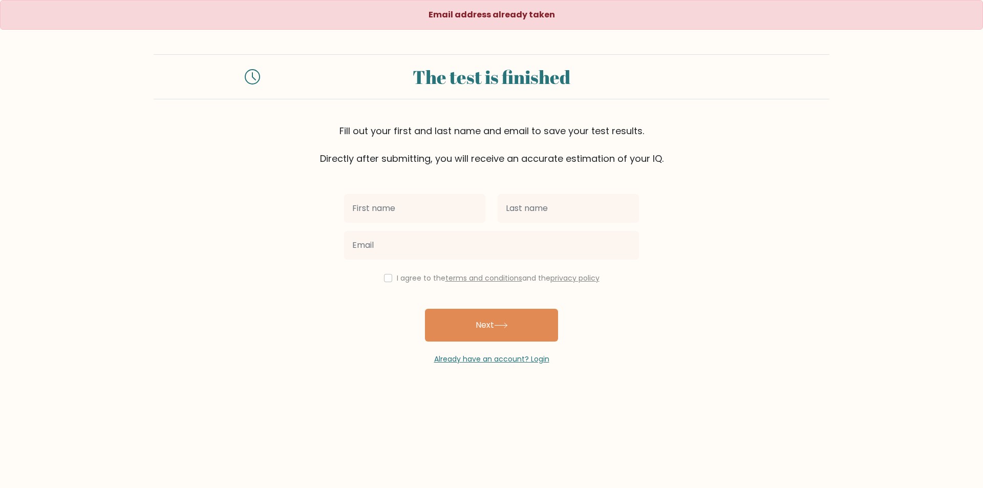
click at [406, 198] on input "text" at bounding box center [414, 208] width 141 height 29
type input "glaiza"
type input "vercasion"
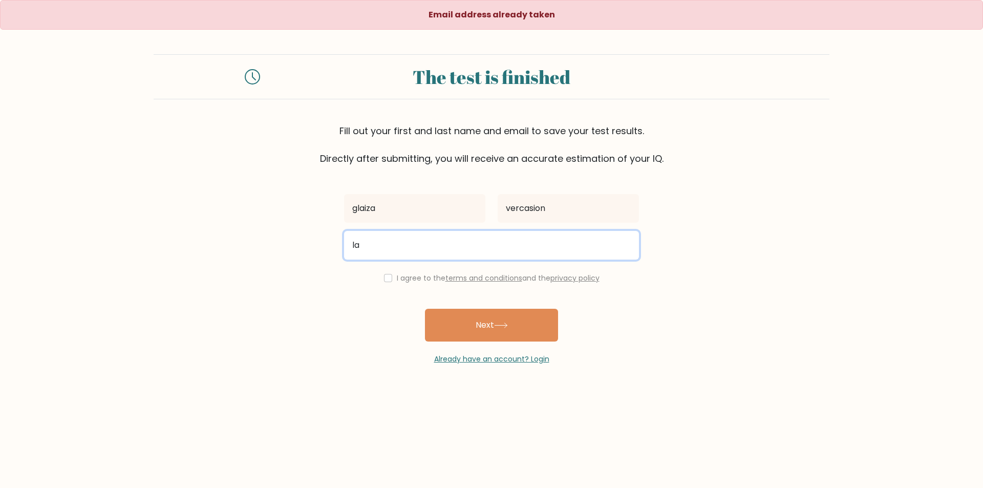
type input "l"
type input "[EMAIL_ADDRESS][DOMAIN_NAME]"
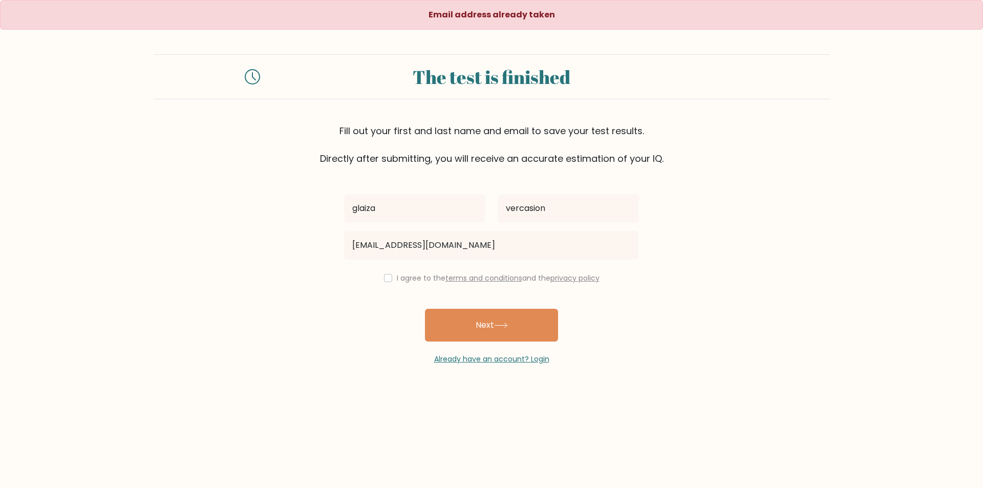
click at [384, 283] on div "I agree to the terms and conditions and the privacy policy" at bounding box center [491, 278] width 307 height 12
click at [384, 280] on input "checkbox" at bounding box center [388, 278] width 8 height 8
checkbox input "true"
click at [471, 315] on button "Next" at bounding box center [491, 325] width 133 height 33
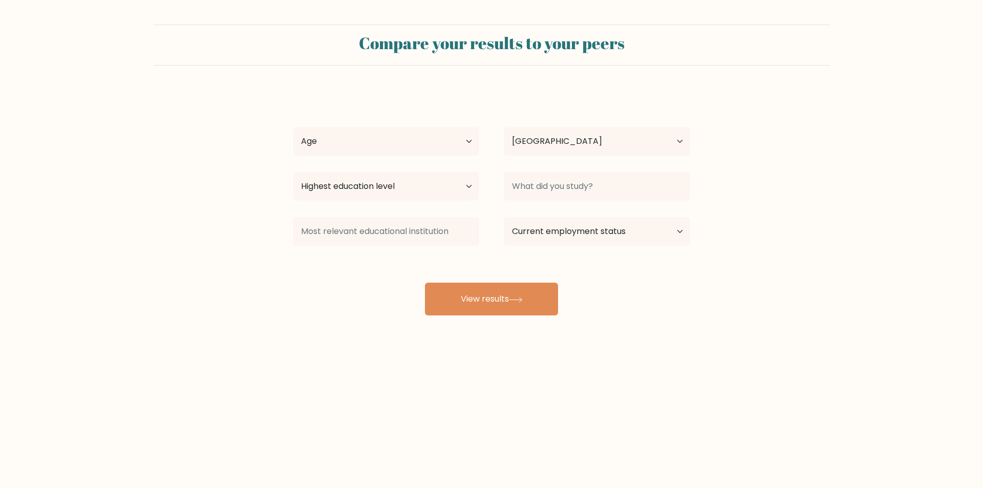
select select "PH"
click at [408, 138] on select "Age Under [DEMOGRAPHIC_DATA] [DEMOGRAPHIC_DATA] [DEMOGRAPHIC_DATA] [DEMOGRAPHIC…" at bounding box center [386, 141] width 186 height 29
select select "25_34"
click at [293, 127] on select "Age Under [DEMOGRAPHIC_DATA] [DEMOGRAPHIC_DATA] [DEMOGRAPHIC_DATA] [DEMOGRAPHIC…" at bounding box center [386, 141] width 186 height 29
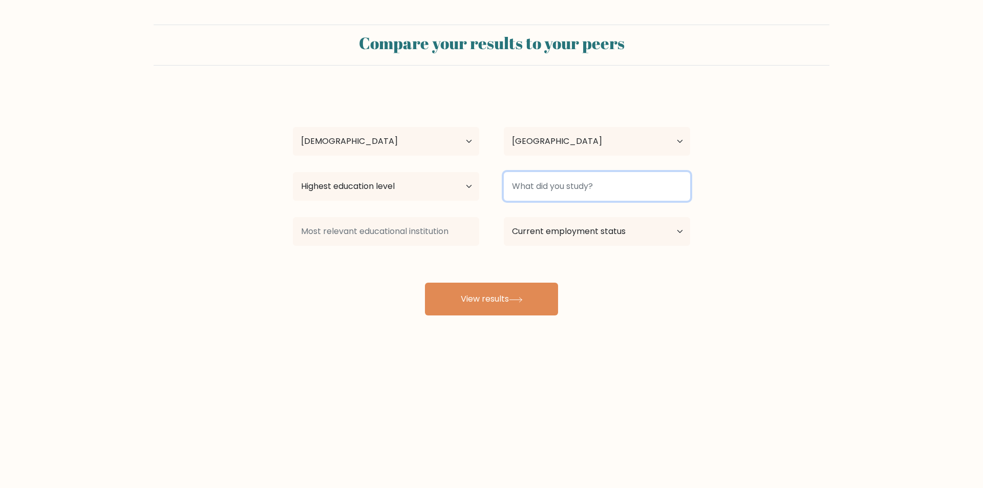
click at [571, 181] on input at bounding box center [597, 186] width 186 height 29
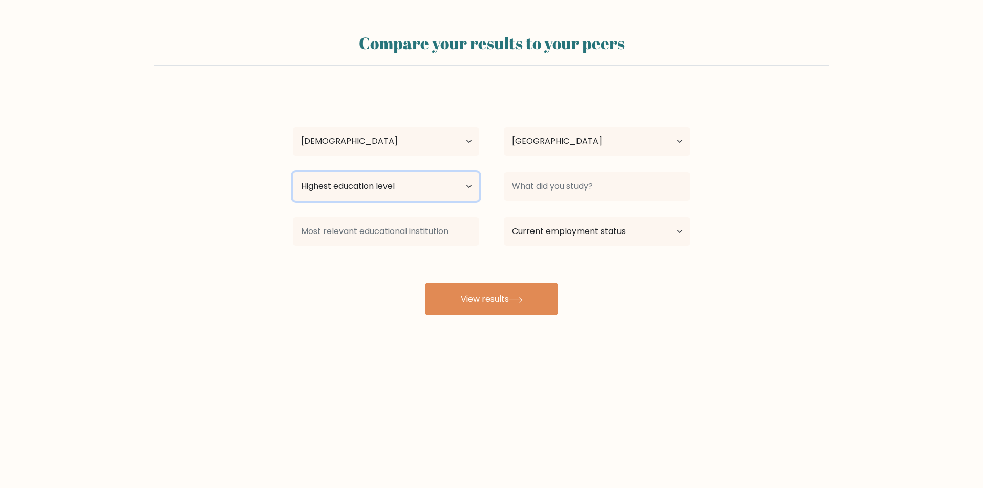
click at [416, 183] on select "Highest education level No schooling Primary Lower Secondary Upper Secondary Oc…" at bounding box center [386, 186] width 186 height 29
select select "bachelors_degree"
click at [293, 172] on select "Highest education level No schooling Primary Lower Secondary Upper Secondary Oc…" at bounding box center [386, 186] width 186 height 29
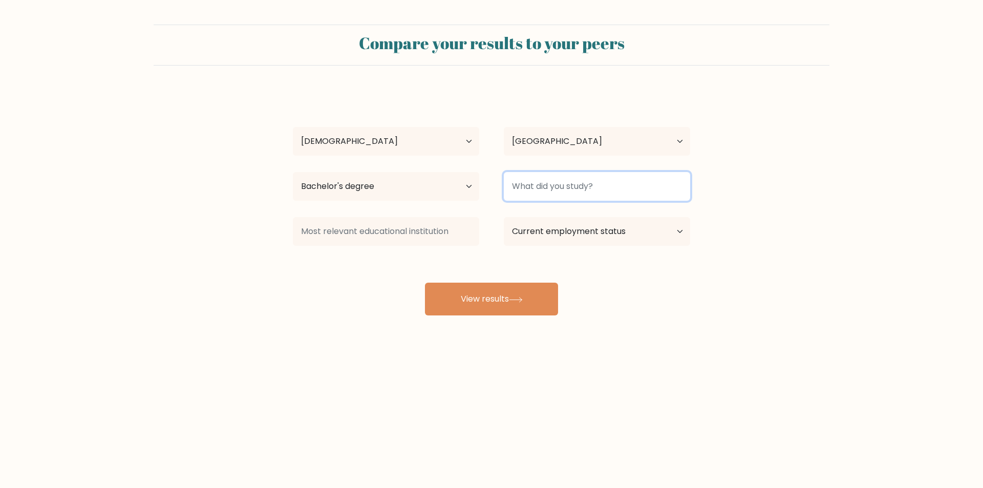
click at [558, 193] on input at bounding box center [597, 186] width 186 height 29
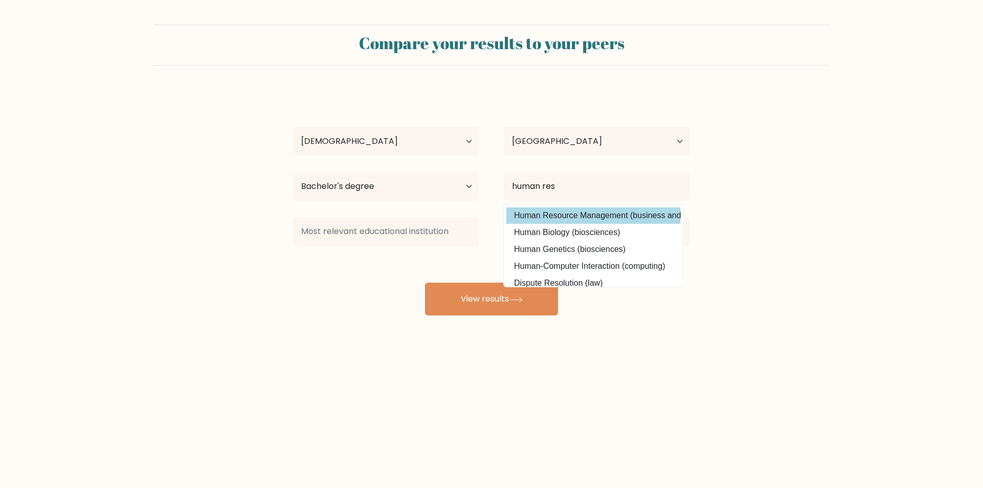
click at [571, 213] on option "Human Resource Management (business and management)" at bounding box center [593, 215] width 174 height 16
type input "Human Resource Management"
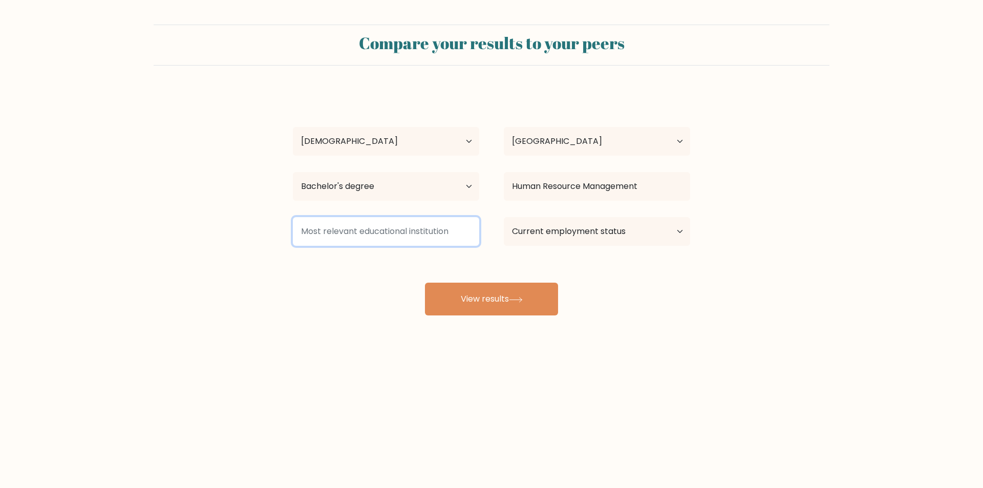
click at [452, 241] on input at bounding box center [386, 231] width 186 height 29
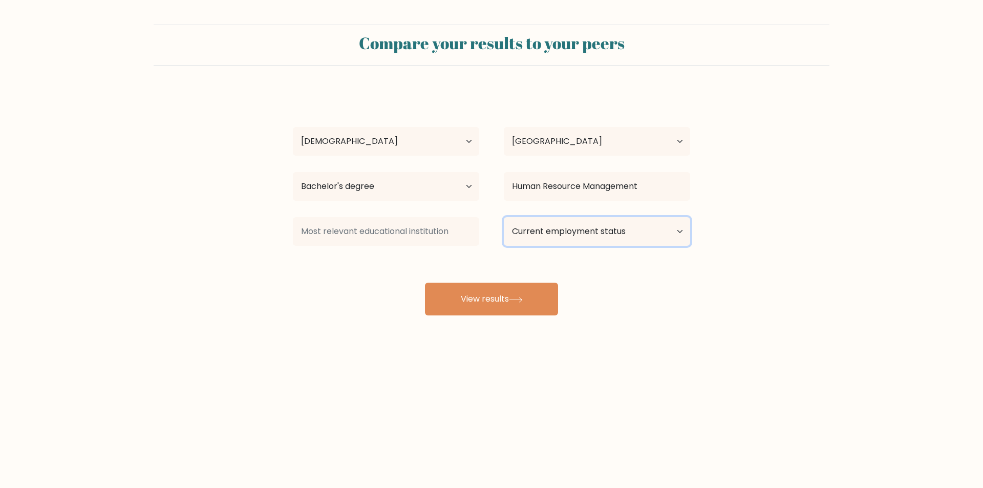
click at [554, 241] on select "Current employment status Employed Student Retired Other / prefer not to answer" at bounding box center [597, 231] width 186 height 29
click at [362, 267] on div "glaiza vercasion Age Under 18 years old 18-24 years old 25-34 years old 35-44 y…" at bounding box center [492, 202] width 410 height 225
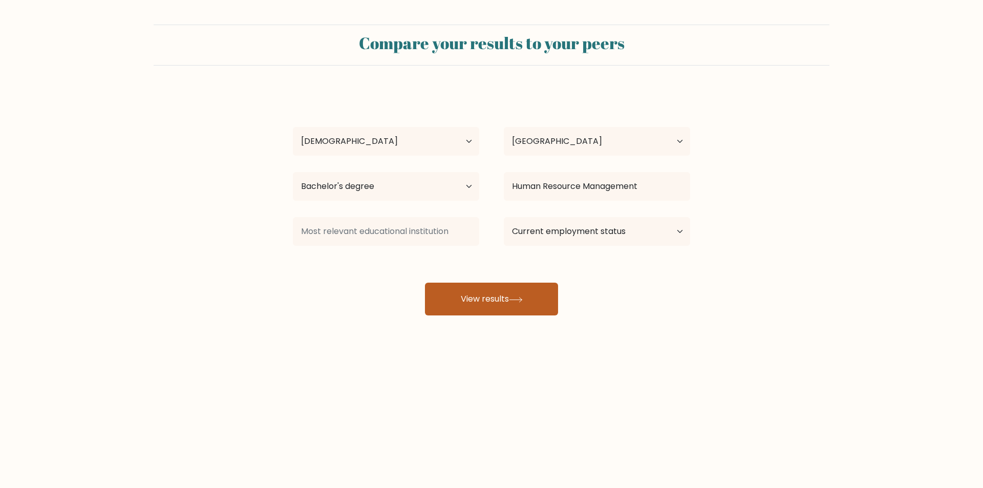
click at [487, 299] on button "View results" at bounding box center [491, 299] width 133 height 33
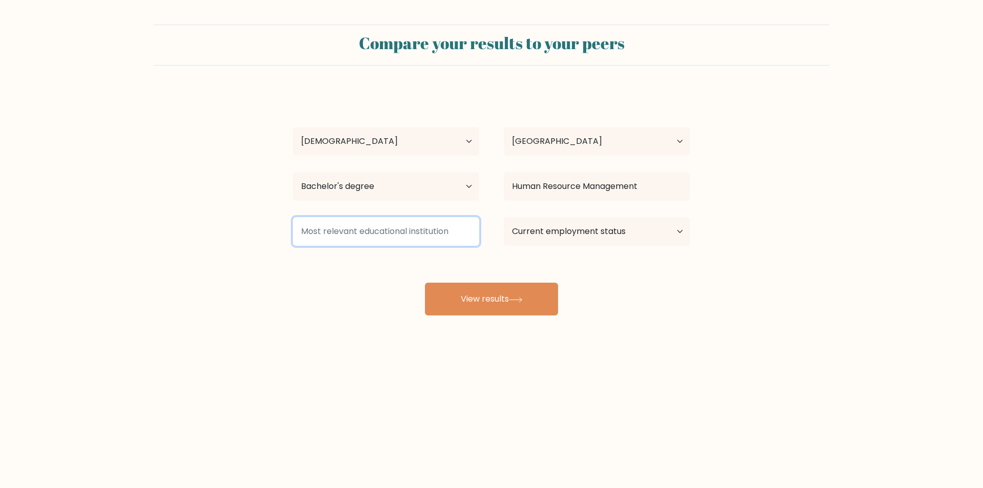
click at [358, 228] on input at bounding box center [386, 231] width 186 height 29
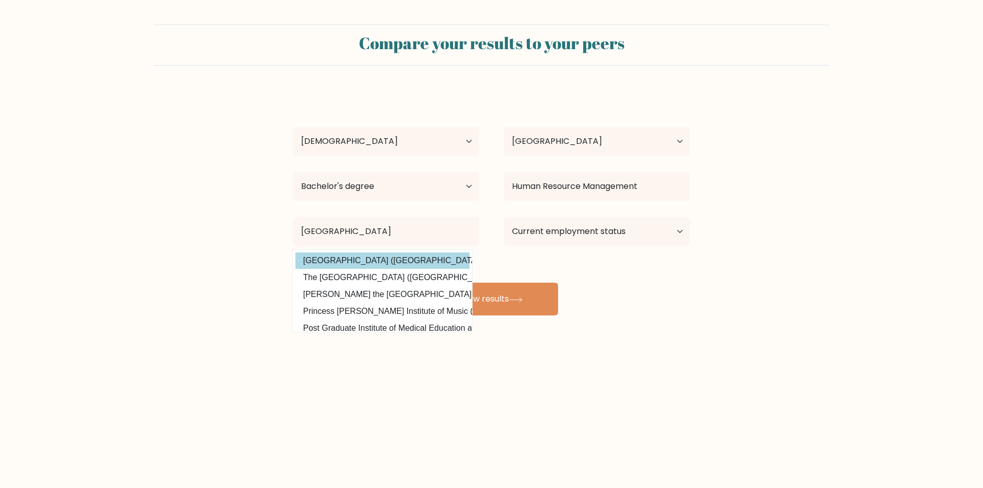
click at [360, 263] on option "Polytechnic University of the Philippines (Philippines)" at bounding box center [382, 260] width 174 height 16
type input "[GEOGRAPHIC_DATA]"
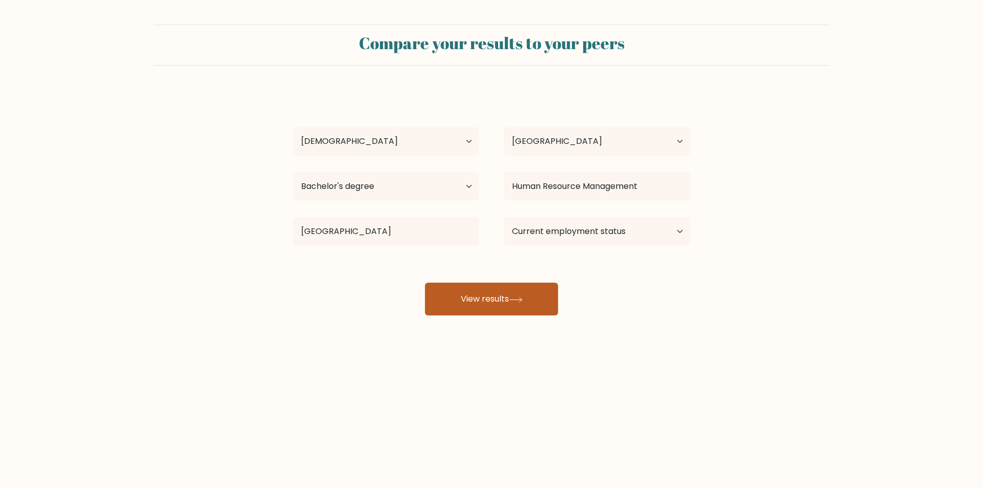
click at [473, 298] on button "View results" at bounding box center [491, 299] width 133 height 33
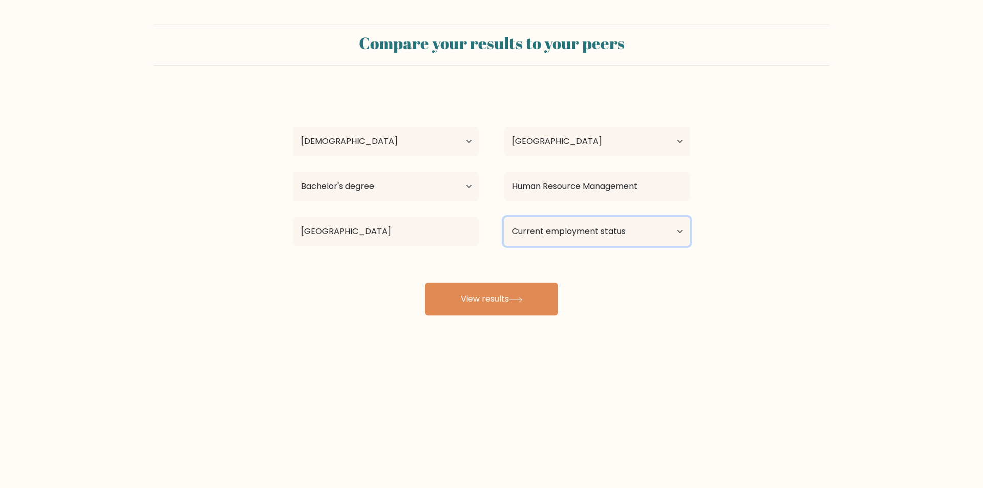
click at [620, 232] on select "Current employment status Employed Student Retired Other / prefer not to answer" at bounding box center [597, 231] width 186 height 29
select select "other"
click at [504, 217] on select "Current employment status Employed Student Retired Other / prefer not to answer" at bounding box center [597, 231] width 186 height 29
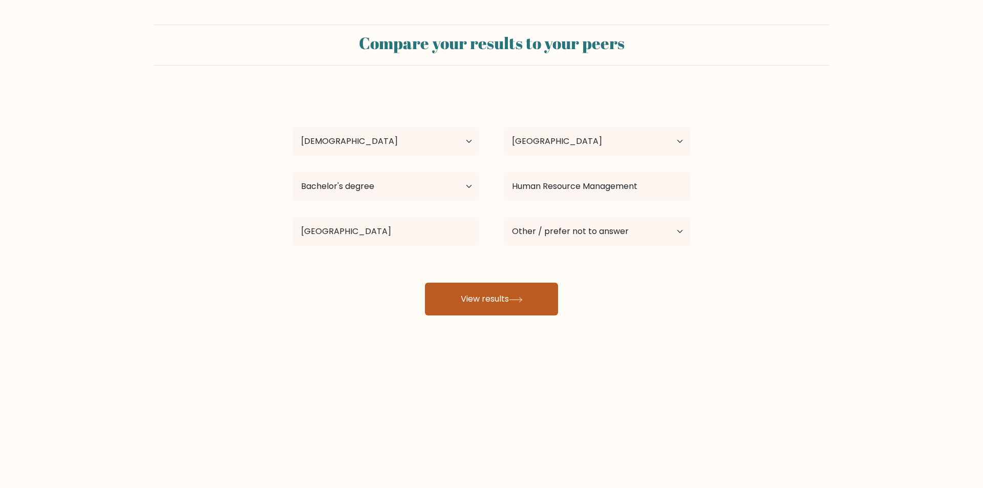
click at [518, 295] on button "View results" at bounding box center [491, 299] width 133 height 33
